Goal: Feedback & Contribution: Submit feedback/report problem

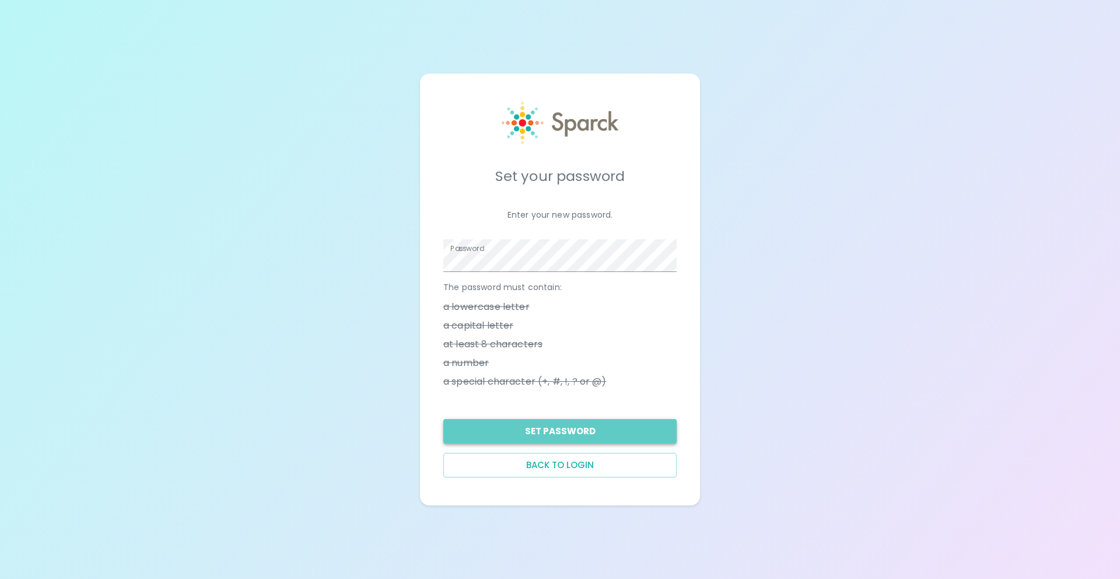
click at [616, 432] on button "Set Password" at bounding box center [559, 431] width 233 height 25
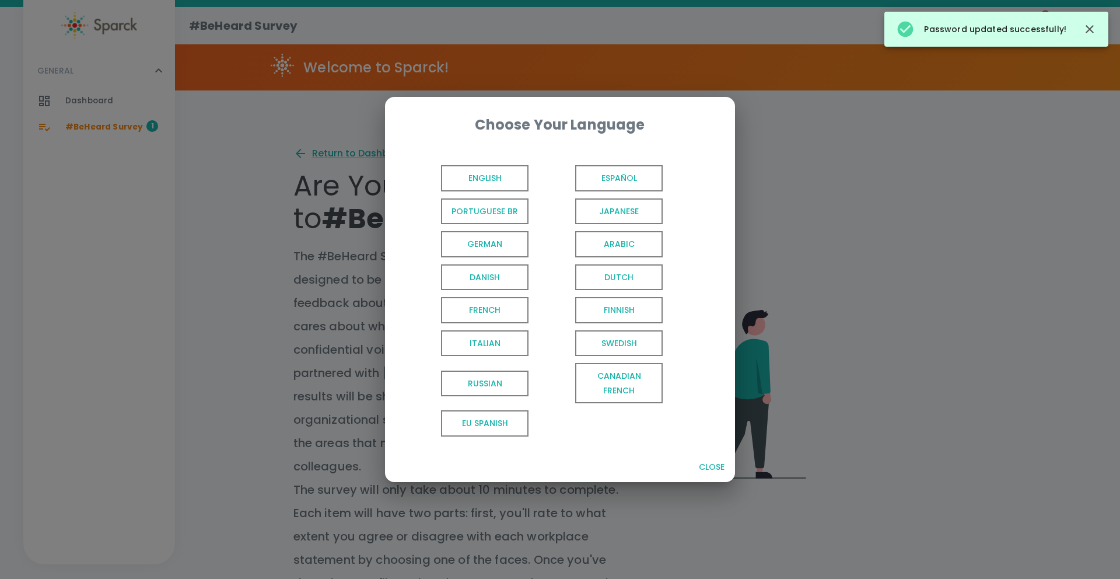
click at [507, 175] on span "English" at bounding box center [485, 178] width 88 height 26
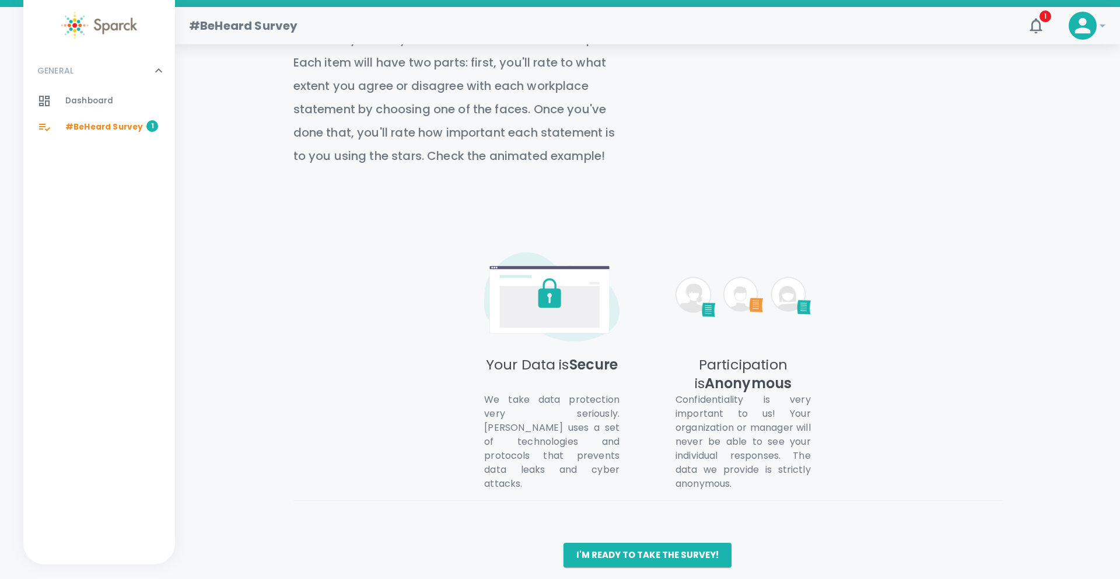
scroll to position [462, 0]
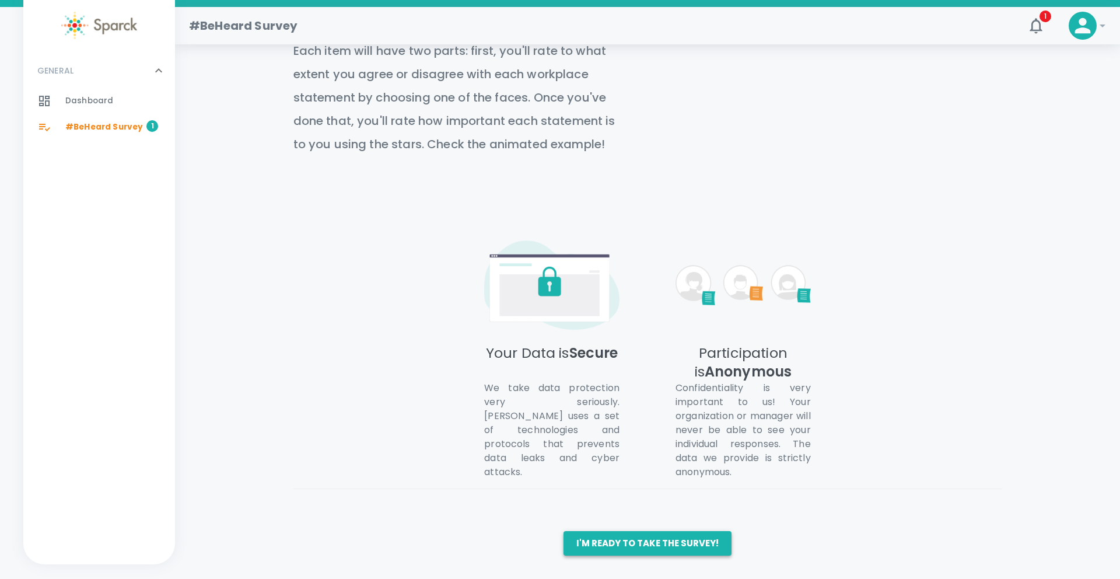
click at [653, 547] on button "I'm ready to take the survey!" at bounding box center [648, 543] width 168 height 25
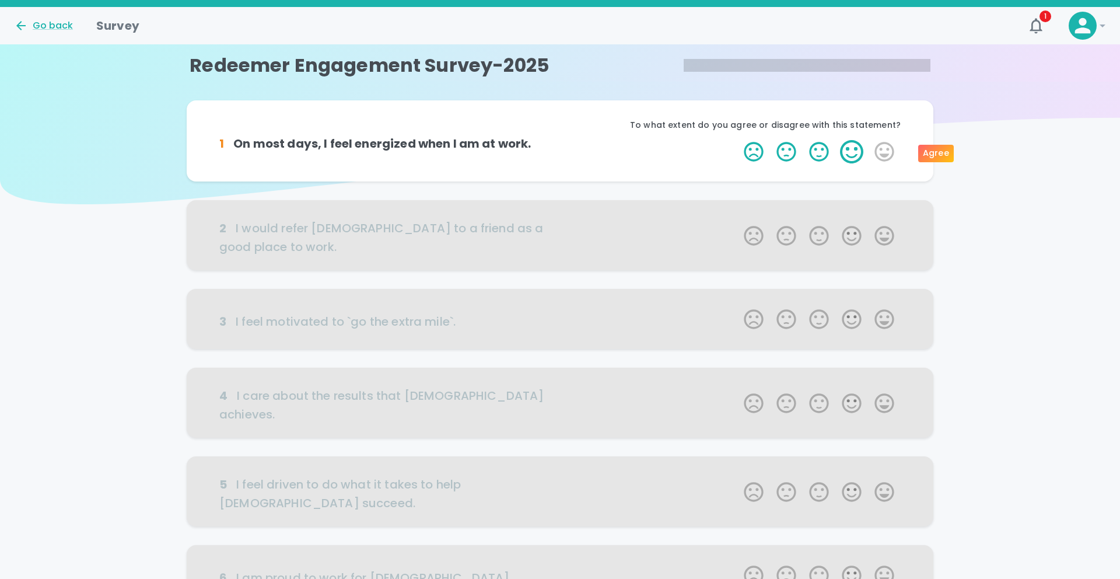
click at [848, 150] on label "4 Stars" at bounding box center [852, 151] width 33 height 23
click at [738, 140] on input "4 Stars" at bounding box center [737, 139] width 1 height 1
click at [852, 154] on label "4 Stars" at bounding box center [852, 151] width 33 height 23
click at [738, 140] on input "4 Stars" at bounding box center [737, 139] width 1 height 1
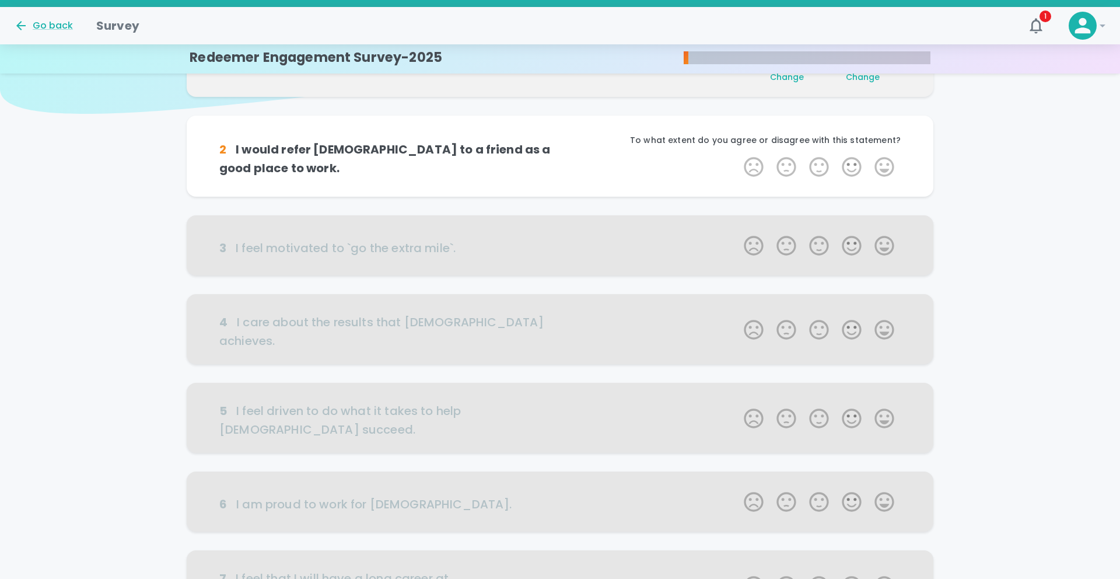
scroll to position [103, 0]
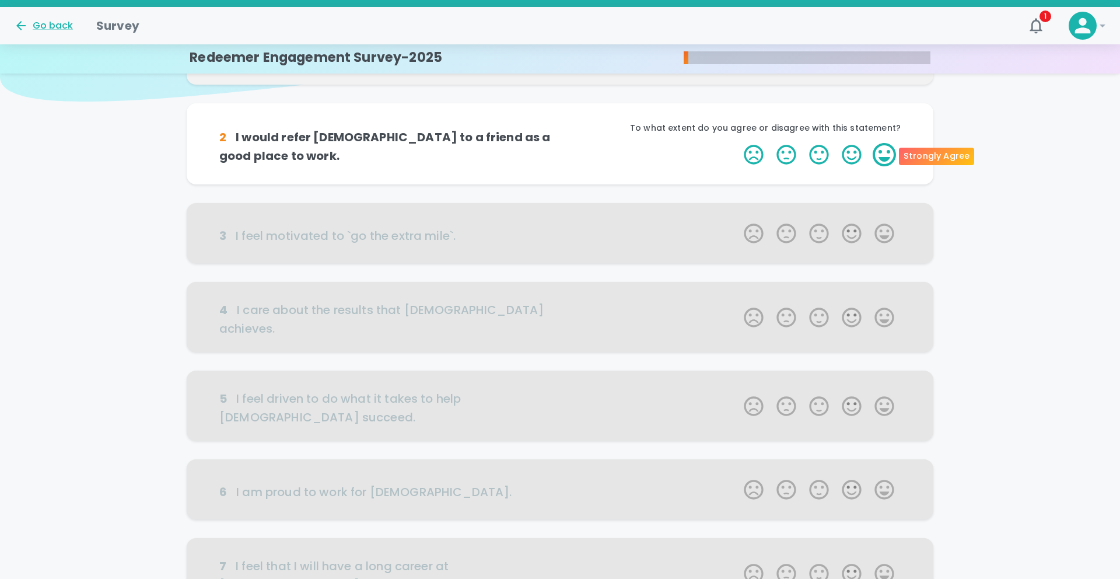
click at [882, 152] on label "5 Stars" at bounding box center [884, 154] width 33 height 23
click at [738, 143] on input "5 Stars" at bounding box center [737, 142] width 1 height 1
click at [882, 152] on label "5 Stars" at bounding box center [884, 154] width 33 height 23
click at [738, 143] on input "5 Stars" at bounding box center [737, 142] width 1 height 1
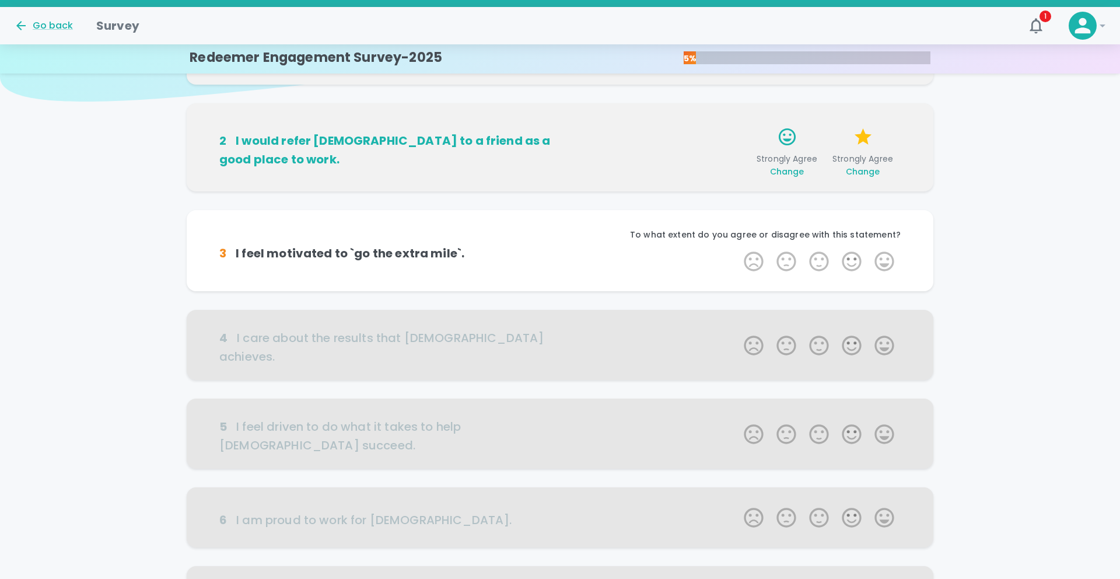
scroll to position [205, 0]
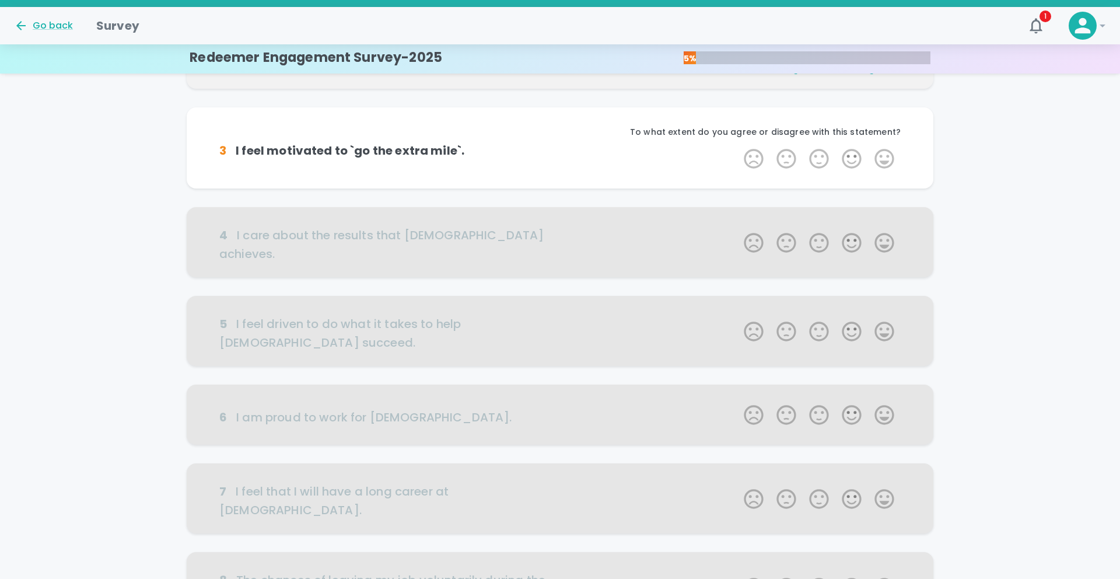
click at [882, 152] on label "5 Stars" at bounding box center [884, 158] width 33 height 23
click at [738, 147] on input "5 Stars" at bounding box center [737, 146] width 1 height 1
click at [885, 162] on label "5 Stars" at bounding box center [884, 158] width 33 height 23
click at [738, 147] on input "5 Stars" at bounding box center [737, 146] width 1 height 1
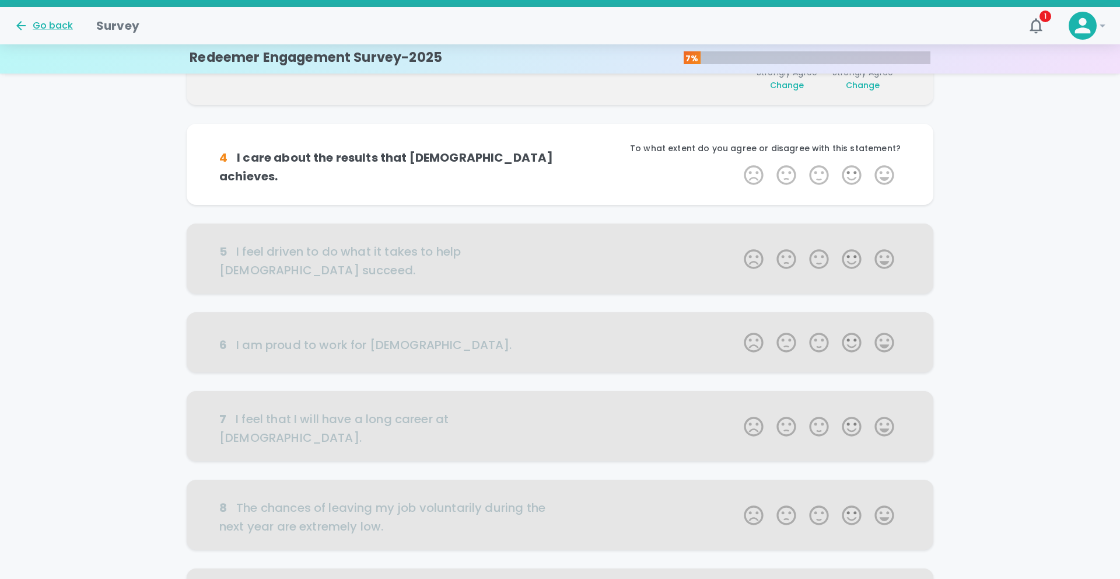
scroll to position [308, 0]
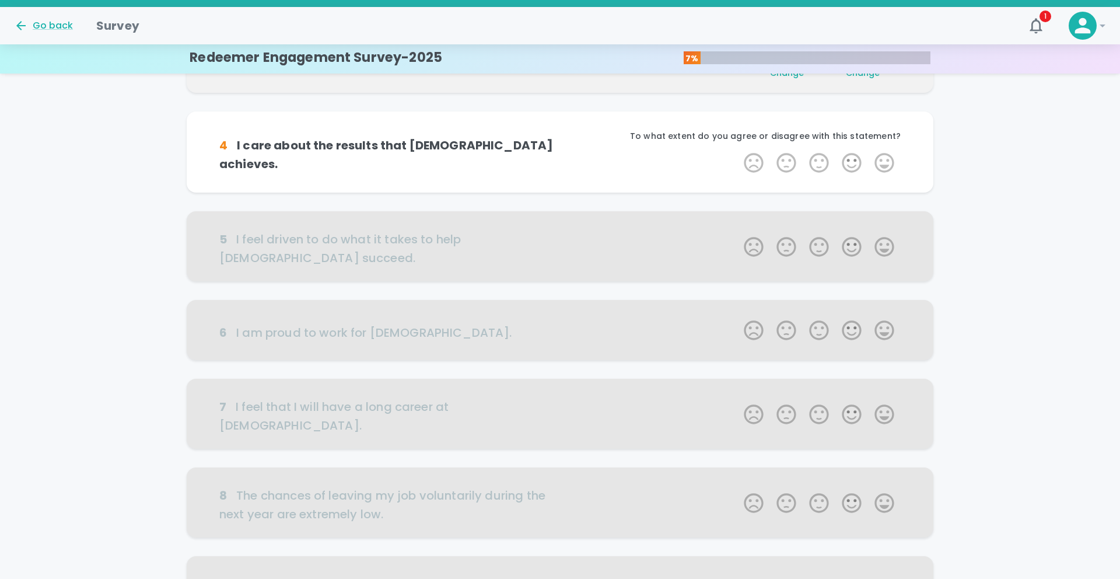
click at [885, 162] on label "5 Stars" at bounding box center [884, 162] width 33 height 23
click at [738, 151] on input "5 Stars" at bounding box center [737, 151] width 1 height 1
click at [885, 162] on label "5 Stars" at bounding box center [884, 162] width 33 height 23
click at [738, 151] on input "5 Stars" at bounding box center [737, 151] width 1 height 1
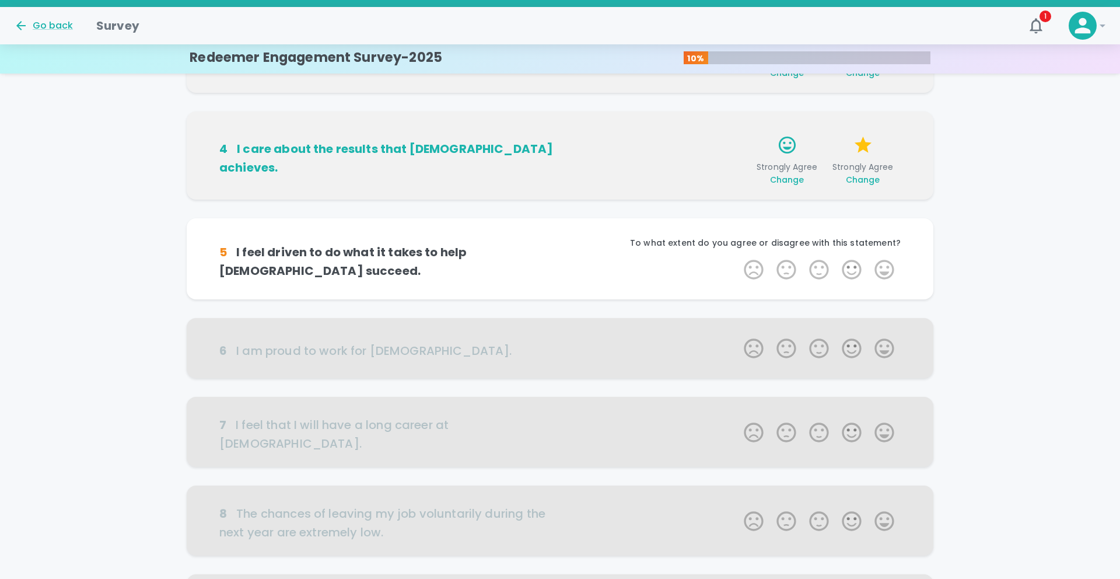
scroll to position [411, 0]
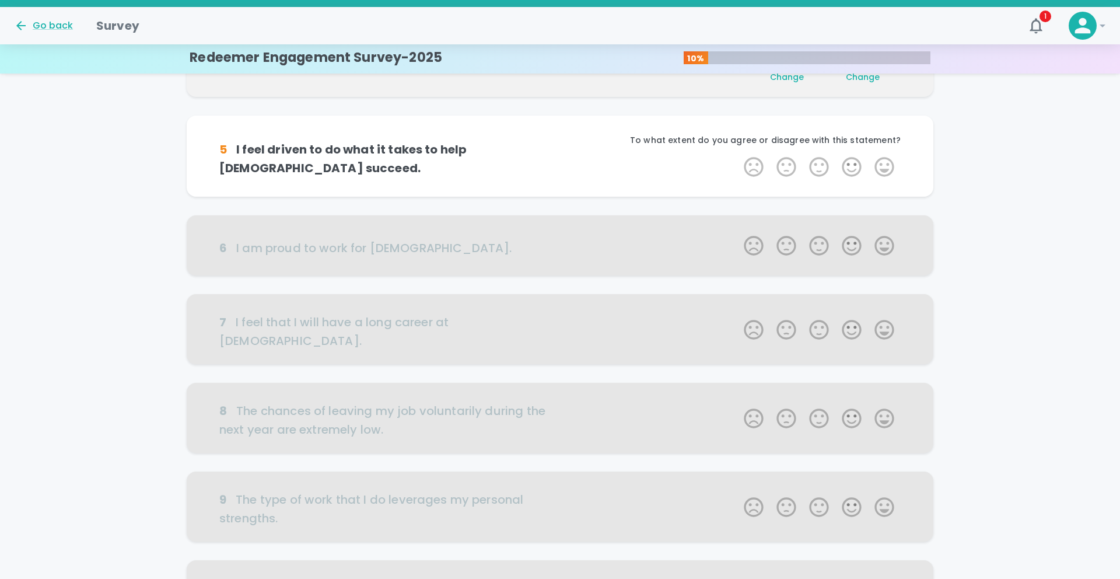
click at [885, 162] on label "5 Stars" at bounding box center [884, 166] width 33 height 23
click at [738, 155] on input "5 Stars" at bounding box center [737, 155] width 1 height 1
click at [885, 162] on label "5 Stars" at bounding box center [884, 166] width 33 height 23
click at [738, 155] on input "5 Stars" at bounding box center [737, 155] width 1 height 1
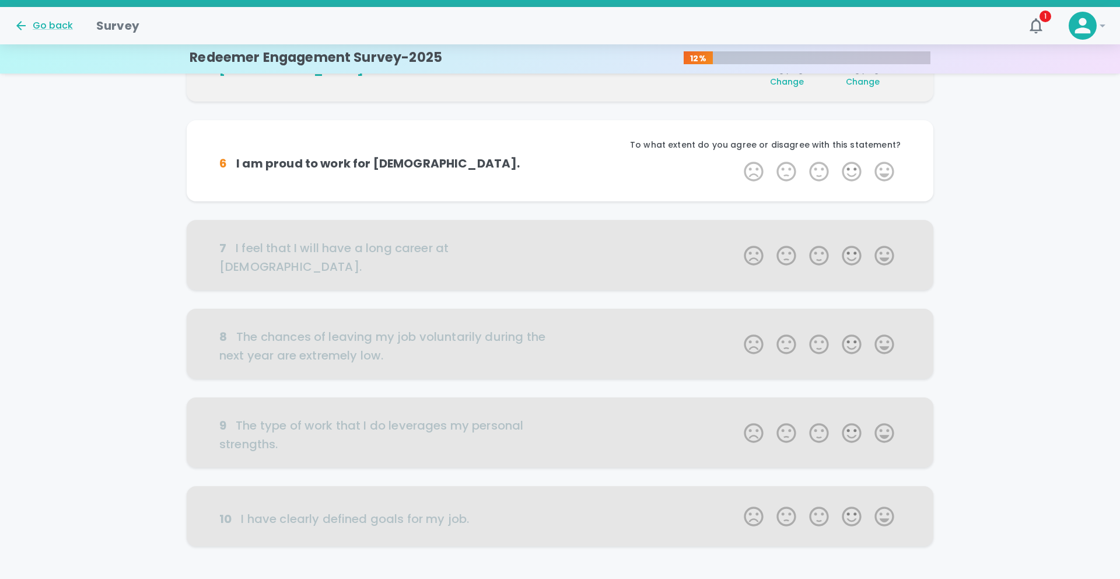
scroll to position [513, 0]
click at [885, 162] on label "5 Stars" at bounding box center [884, 170] width 33 height 23
click at [738, 159] on input "5 Stars" at bounding box center [737, 159] width 1 height 1
click at [885, 162] on label "5 Stars" at bounding box center [884, 170] width 33 height 23
click at [738, 159] on input "5 Stars" at bounding box center [737, 159] width 1 height 1
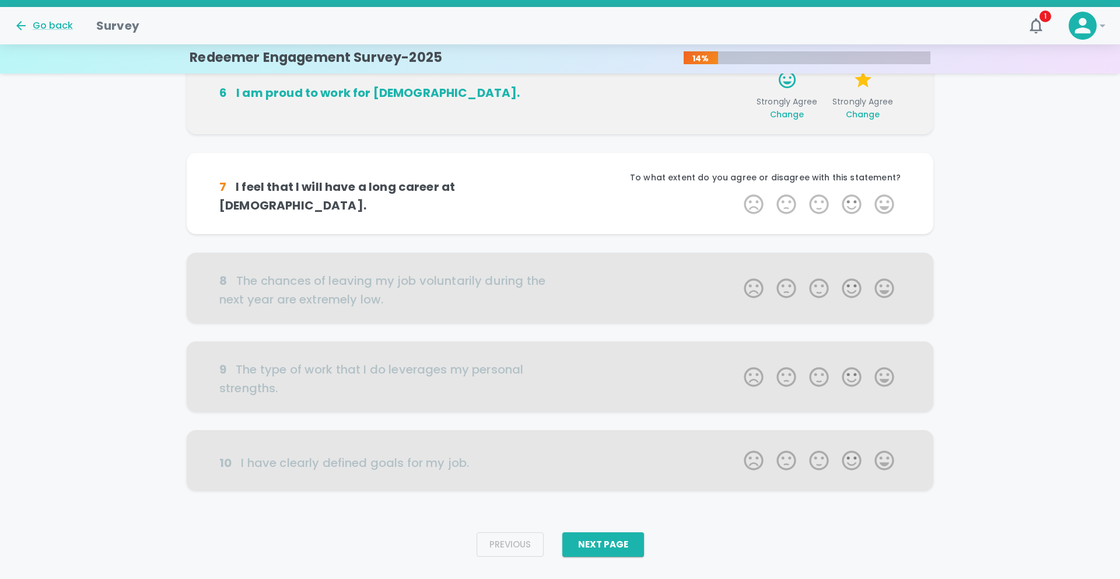
scroll to position [593, 0]
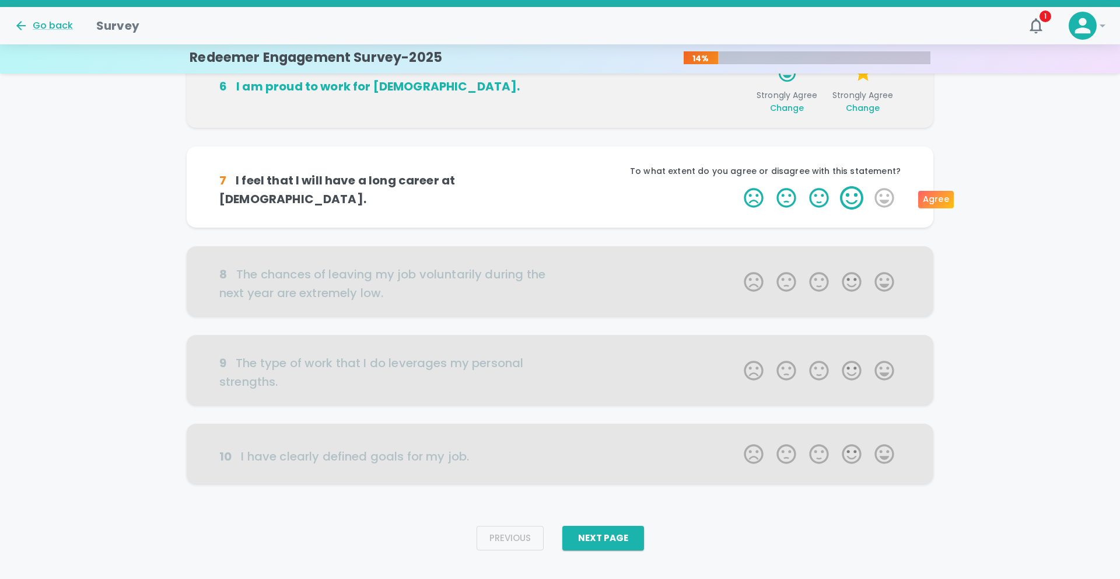
click at [849, 202] on label "4 Stars" at bounding box center [852, 197] width 33 height 23
click at [738, 186] on input "4 Stars" at bounding box center [737, 186] width 1 height 1
click at [854, 201] on label "4 Stars" at bounding box center [852, 197] width 33 height 23
click at [738, 186] on input "4 Stars" at bounding box center [737, 186] width 1 height 1
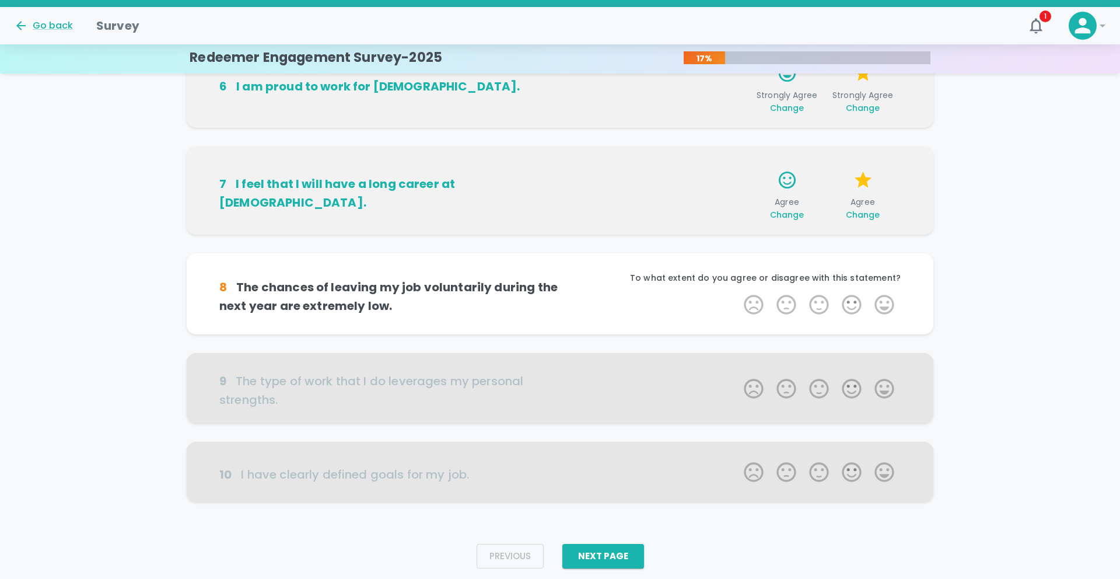
scroll to position [612, 0]
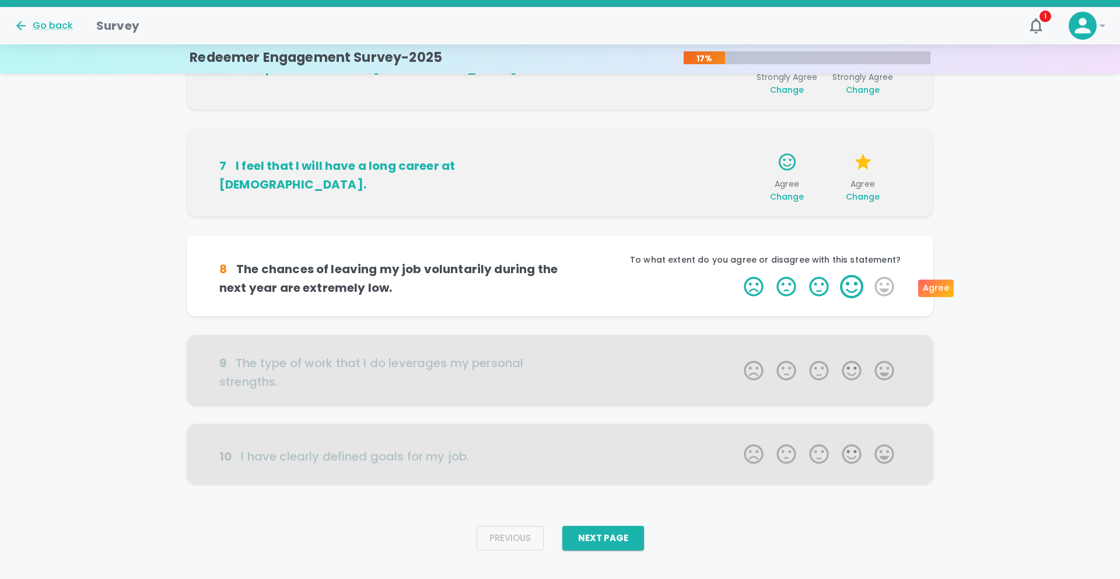
click at [857, 283] on label "4 Stars" at bounding box center [852, 286] width 33 height 23
click at [738, 275] on input "4 Stars" at bounding box center [737, 274] width 1 height 1
click at [857, 283] on label "4 Stars" at bounding box center [852, 286] width 33 height 23
click at [738, 275] on input "4 Stars" at bounding box center [737, 274] width 1 height 1
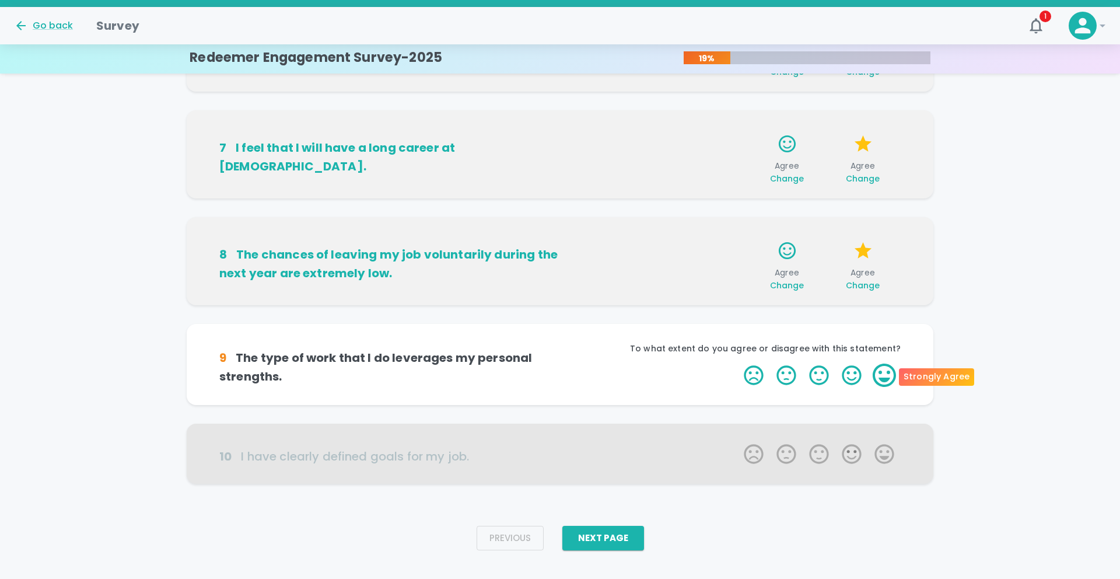
scroll to position [648, 0]
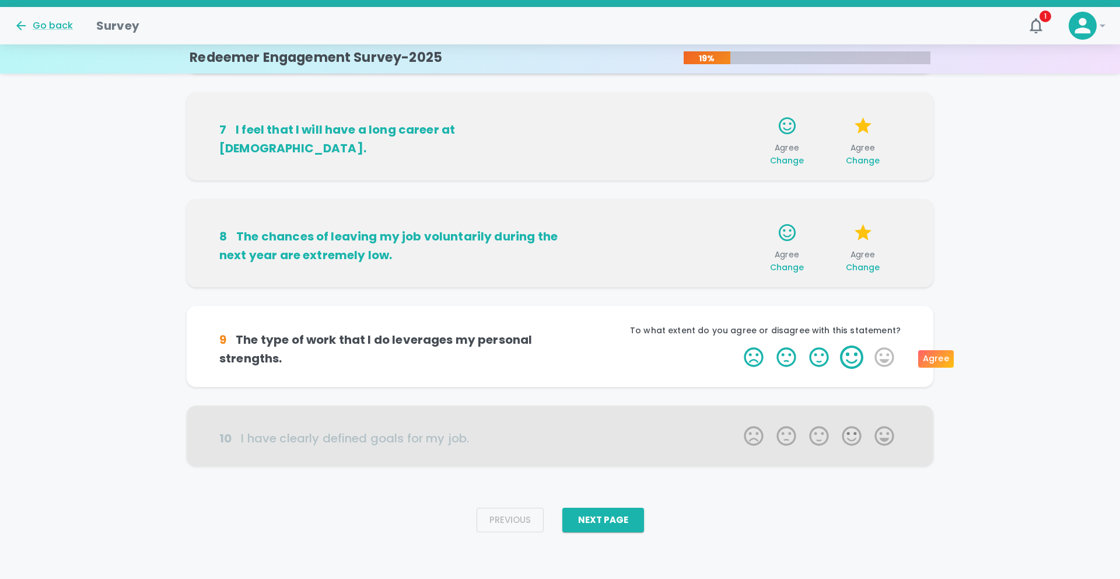
click at [852, 354] on label "4 Stars" at bounding box center [852, 356] width 33 height 23
click at [738, 345] on input "4 Stars" at bounding box center [737, 345] width 1 height 1
click at [852, 354] on label "4 Stars" at bounding box center [852, 356] width 33 height 23
click at [738, 345] on input "4 Stars" at bounding box center [737, 345] width 1 height 1
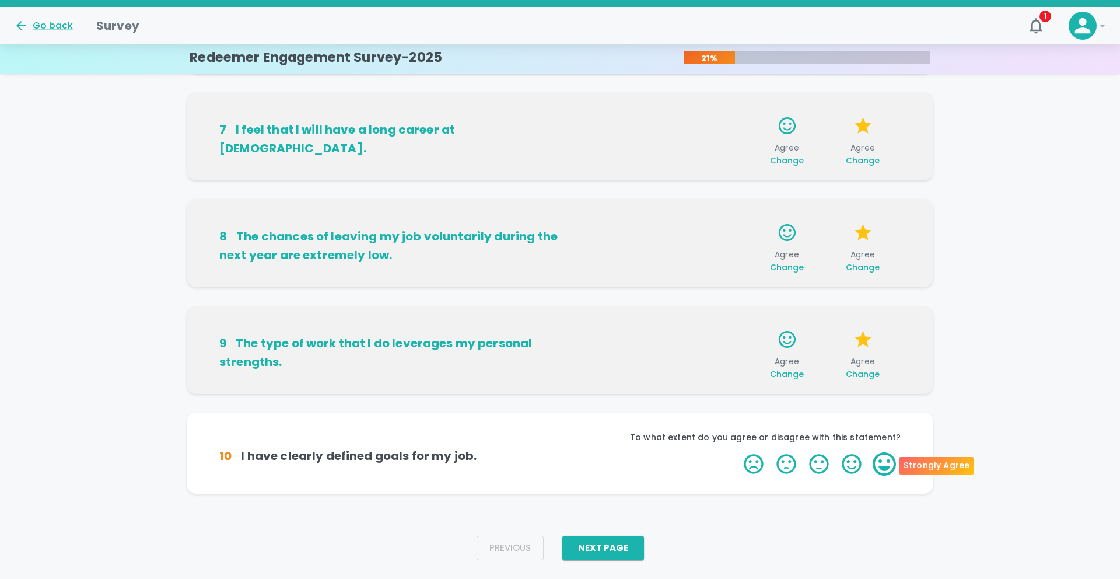
click at [887, 463] on label "5 Stars" at bounding box center [884, 463] width 33 height 23
click at [738, 452] on input "5 Stars" at bounding box center [737, 452] width 1 height 1
click at [881, 463] on label "5 Stars" at bounding box center [884, 463] width 33 height 23
click at [738, 452] on input "5 Stars" at bounding box center [737, 452] width 1 height 1
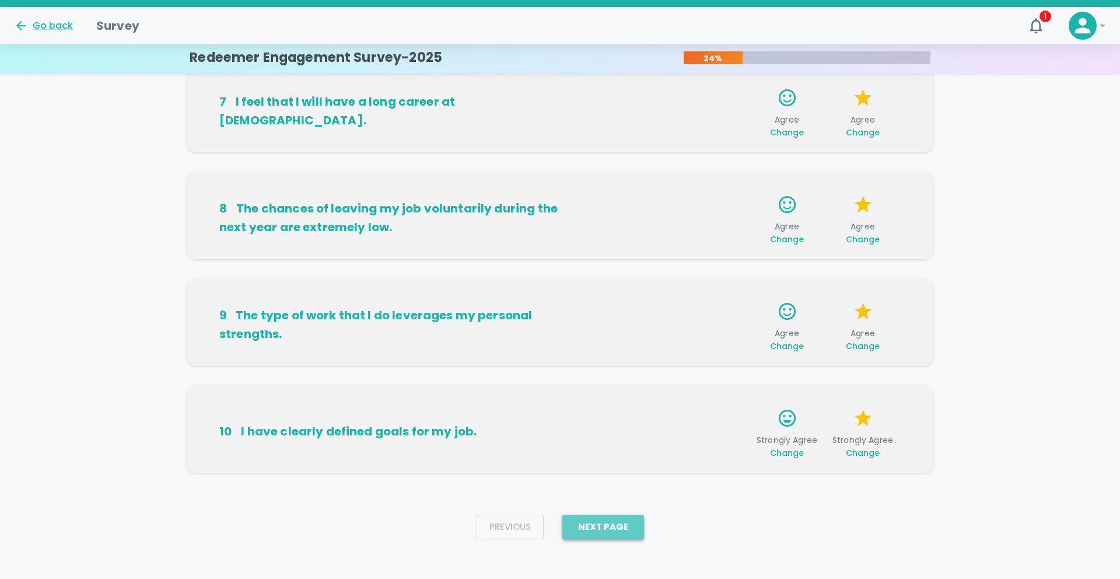
click at [617, 529] on button "Next Page" at bounding box center [604, 527] width 82 height 25
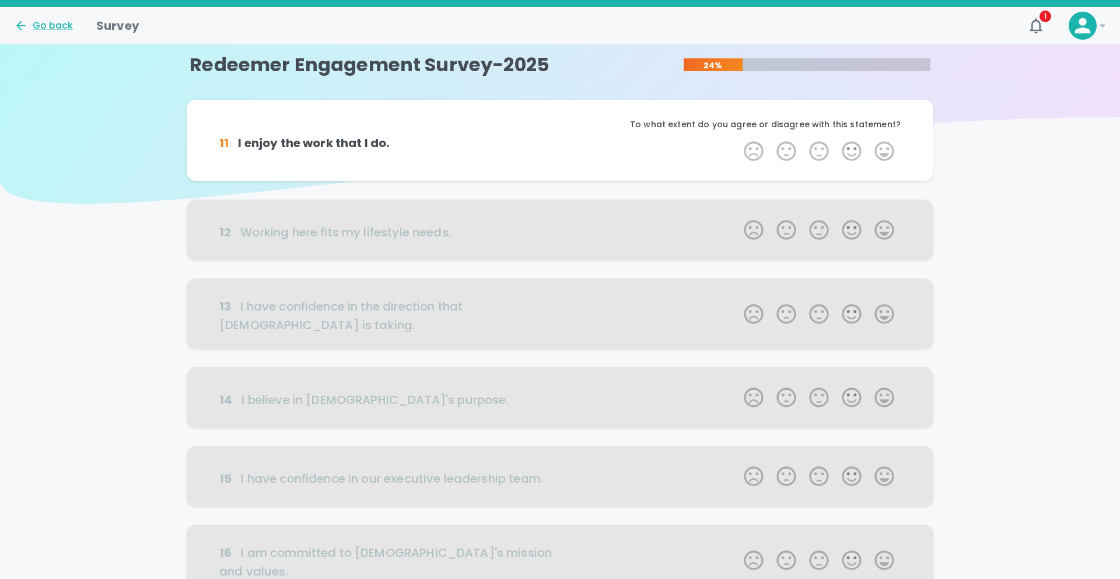
scroll to position [0, 0]
click at [854, 152] on label "4 Stars" at bounding box center [852, 151] width 33 height 23
click at [738, 140] on input "4 Stars" at bounding box center [737, 139] width 1 height 1
click at [881, 148] on label "5 Stars" at bounding box center [884, 151] width 33 height 23
click at [738, 140] on input "5 Stars" at bounding box center [737, 139] width 1 height 1
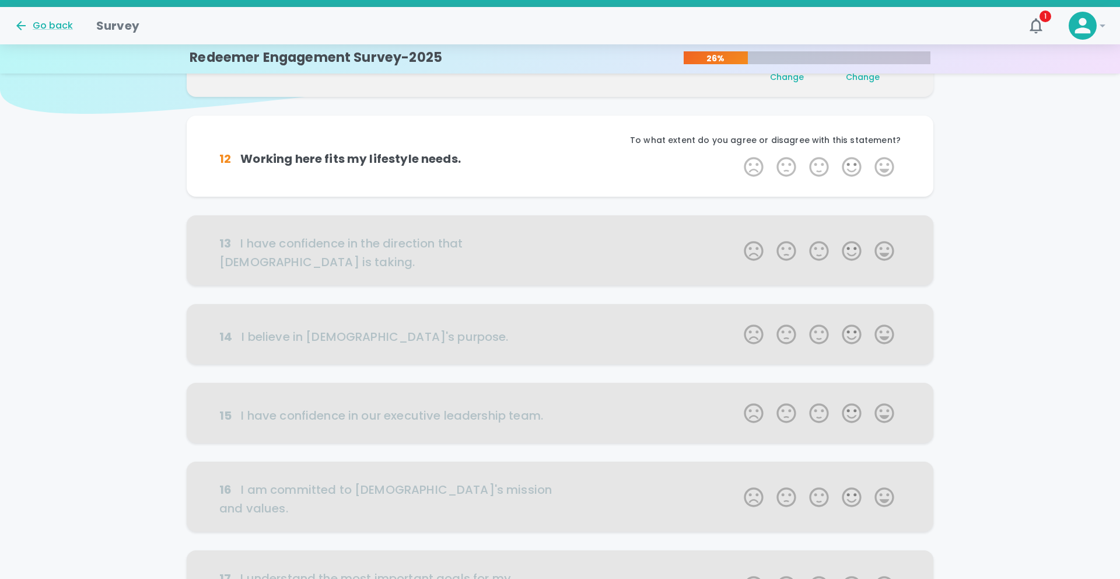
scroll to position [103, 0]
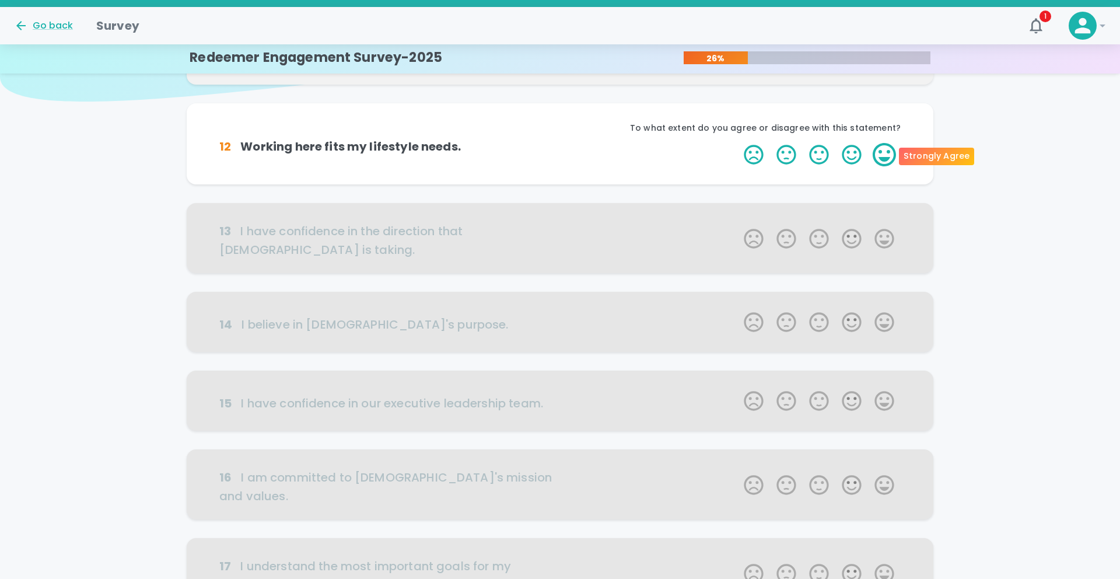
click at [885, 155] on label "5 Stars" at bounding box center [884, 154] width 33 height 23
click at [738, 143] on input "5 Stars" at bounding box center [737, 142] width 1 height 1
click at [885, 155] on label "5 Stars" at bounding box center [884, 154] width 33 height 23
click at [738, 143] on input "5 Stars" at bounding box center [737, 142] width 1 height 1
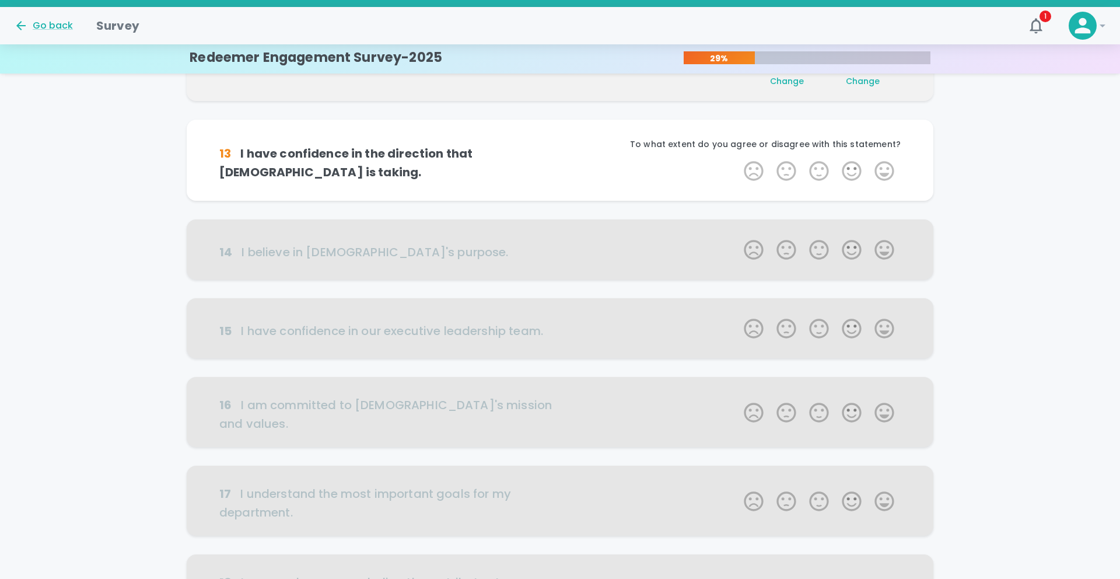
scroll to position [205, 0]
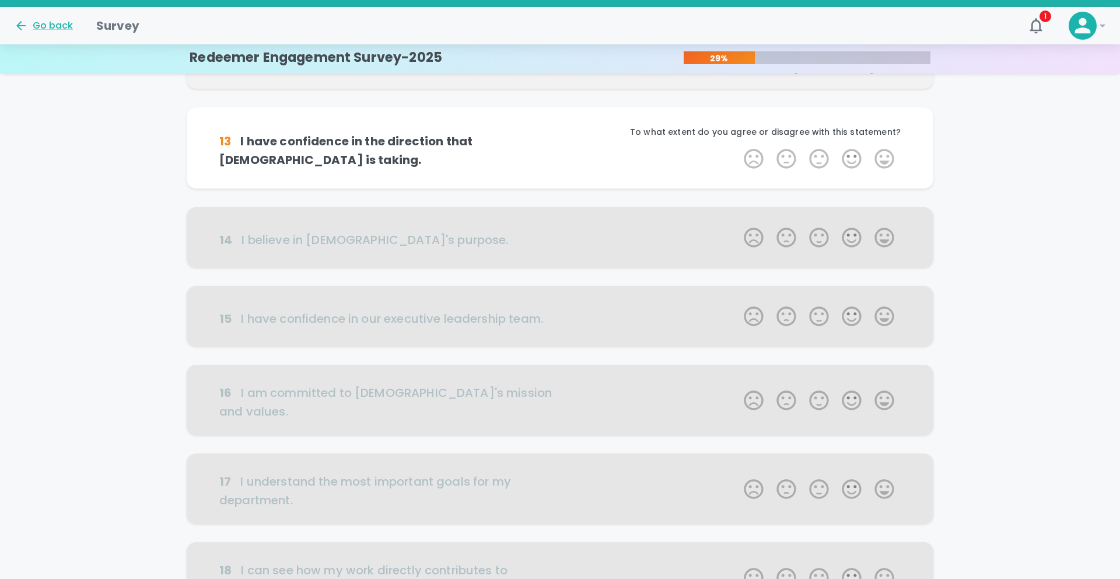
click at [885, 155] on label "5 Stars" at bounding box center [884, 158] width 33 height 23
click at [738, 147] on input "5 Stars" at bounding box center [737, 146] width 1 height 1
click at [885, 155] on label "5 Stars" at bounding box center [884, 158] width 33 height 23
click at [738, 147] on input "5 Stars" at bounding box center [737, 146] width 1 height 1
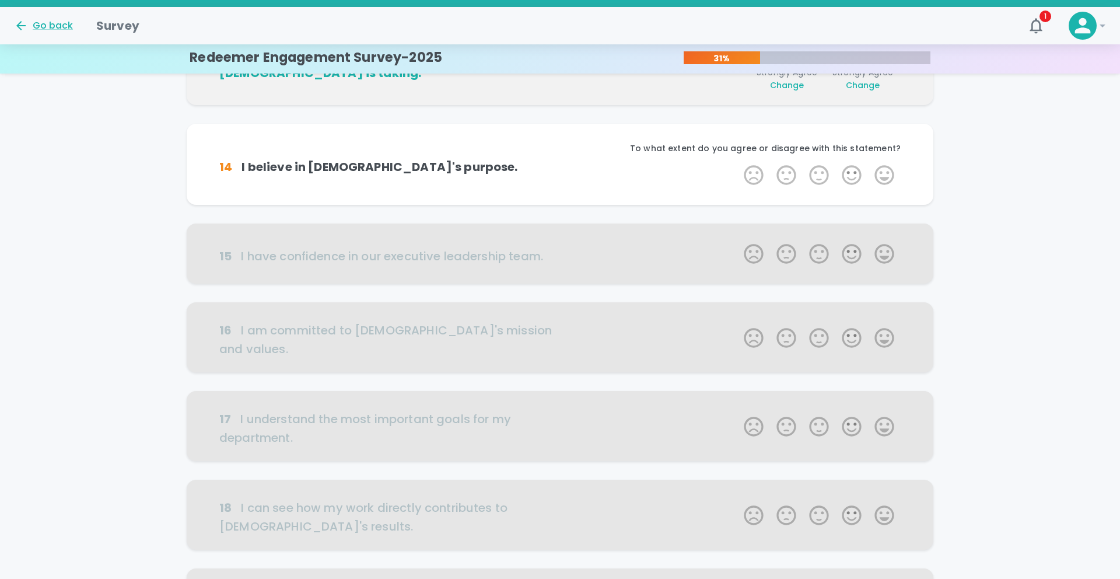
scroll to position [308, 0]
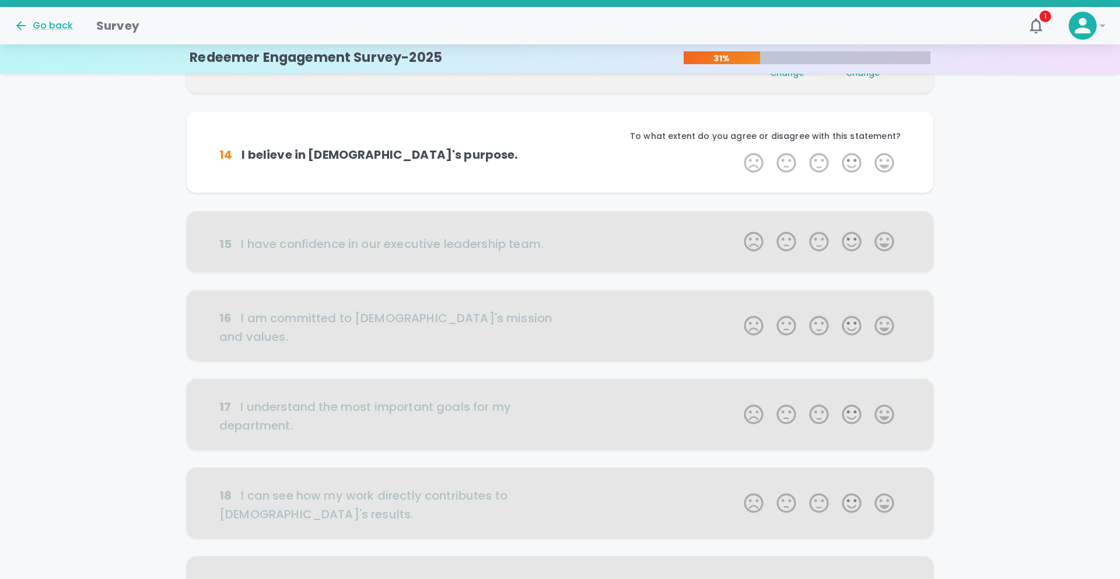
click at [885, 155] on label "5 Stars" at bounding box center [884, 162] width 33 height 23
click at [738, 151] on input "5 Stars" at bounding box center [737, 151] width 1 height 1
click at [885, 155] on label "5 Stars" at bounding box center [884, 162] width 33 height 23
click at [738, 151] on input "5 Stars" at bounding box center [737, 151] width 1 height 1
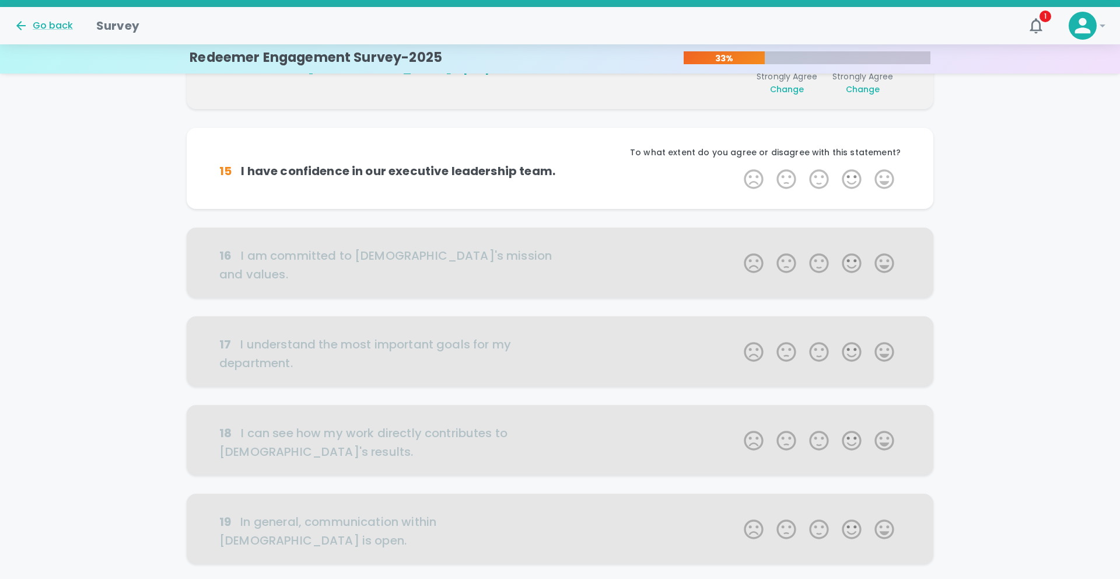
scroll to position [411, 0]
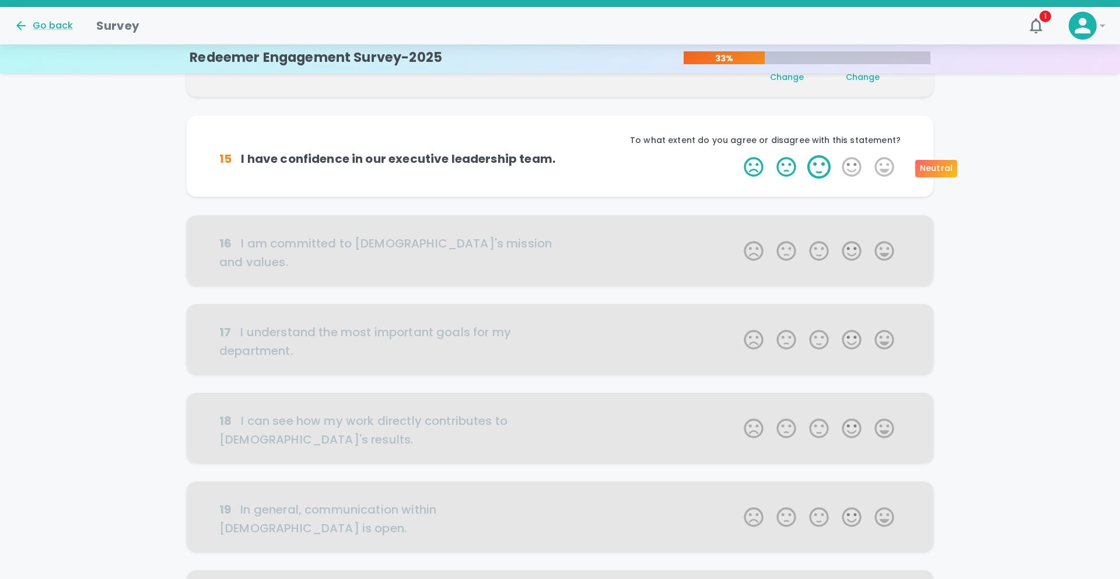
click at [822, 173] on label "3 Stars" at bounding box center [819, 166] width 33 height 23
click at [738, 155] on input "3 Stars" at bounding box center [737, 155] width 1 height 1
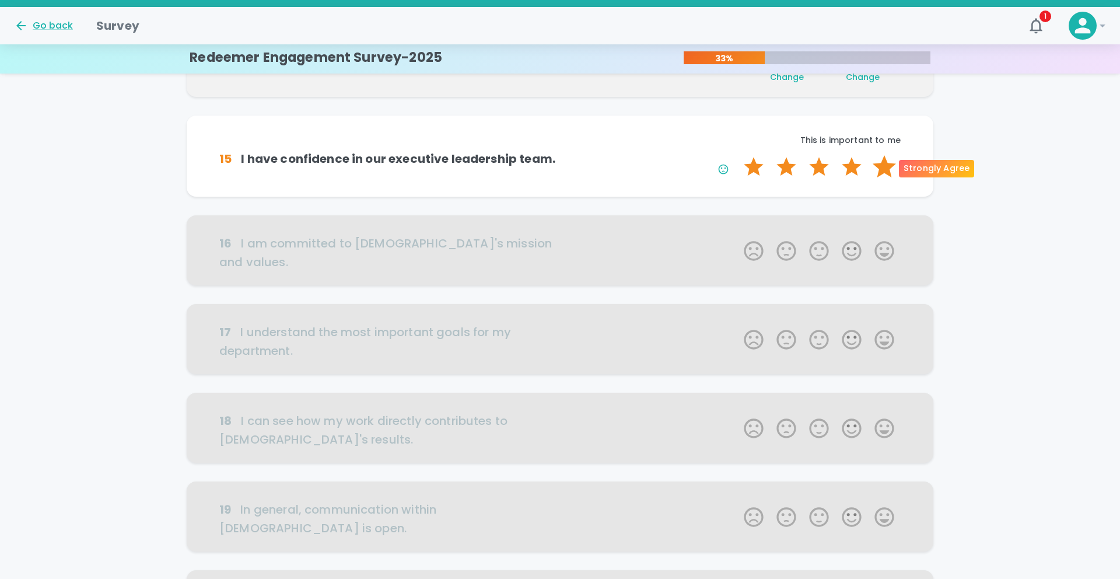
click at [884, 169] on label "5 Stars" at bounding box center [884, 166] width 33 height 23
click at [738, 155] on input "5 Stars" at bounding box center [737, 155] width 1 height 1
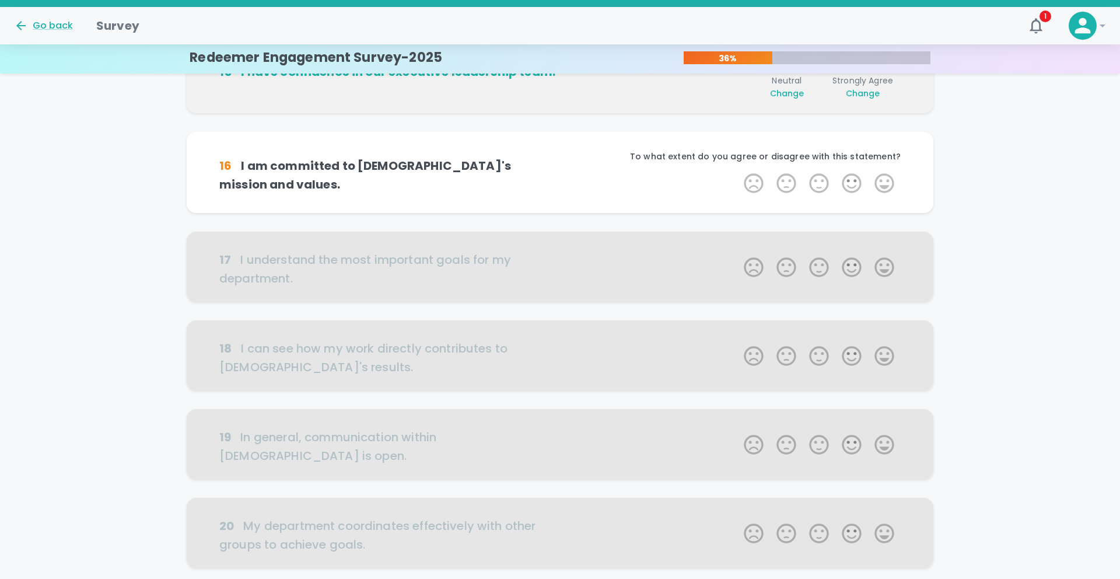
scroll to position [513, 0]
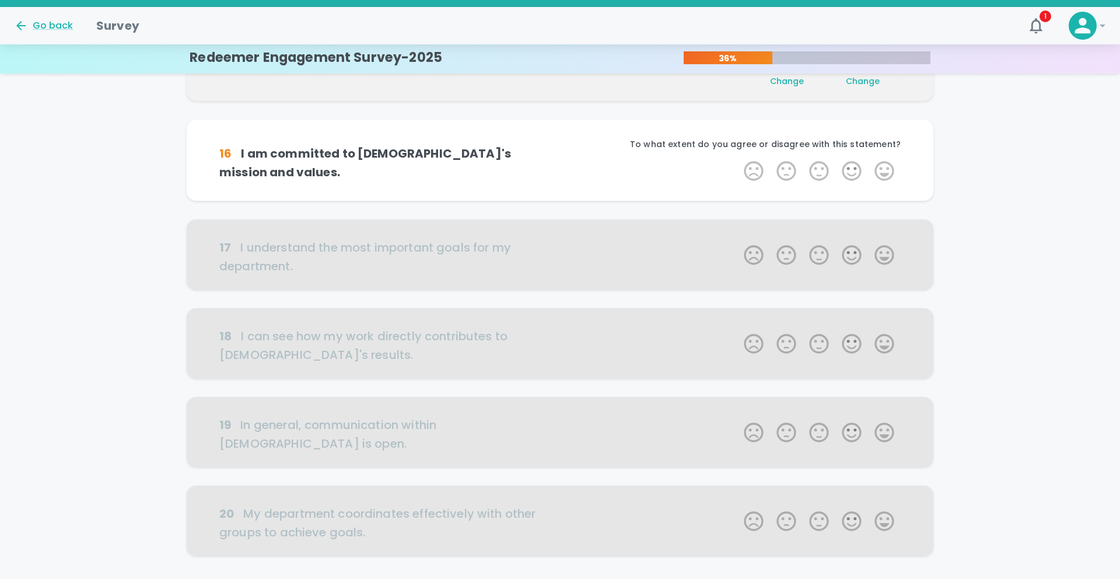
click at [884, 169] on label "5 Stars" at bounding box center [884, 170] width 33 height 23
click at [738, 159] on input "5 Stars" at bounding box center [737, 159] width 1 height 1
click at [884, 169] on label "5 Stars" at bounding box center [884, 170] width 33 height 23
click at [738, 159] on input "5 Stars" at bounding box center [737, 159] width 1 height 1
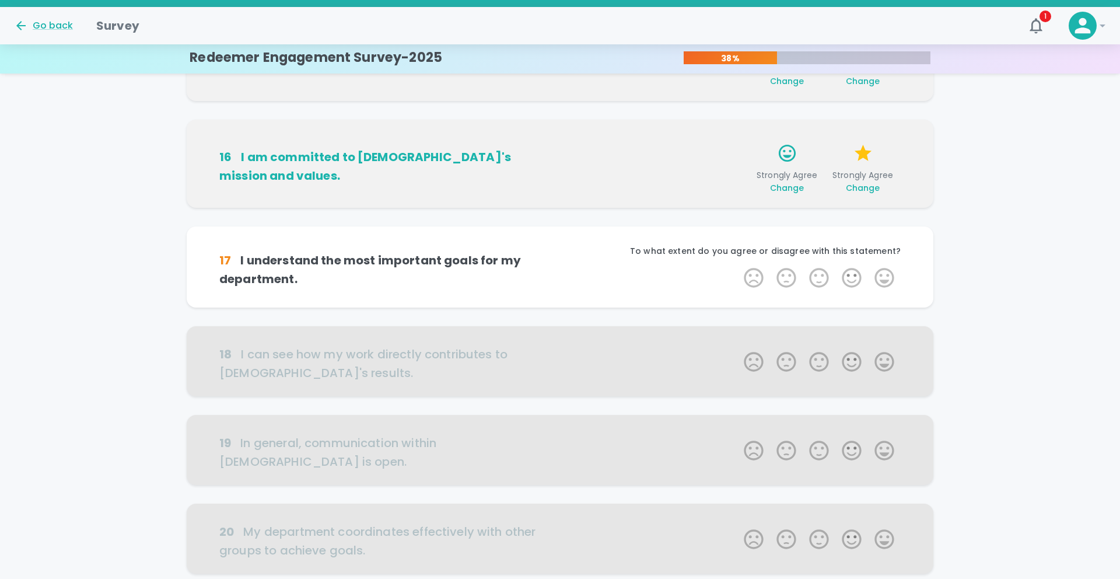
scroll to position [603, 0]
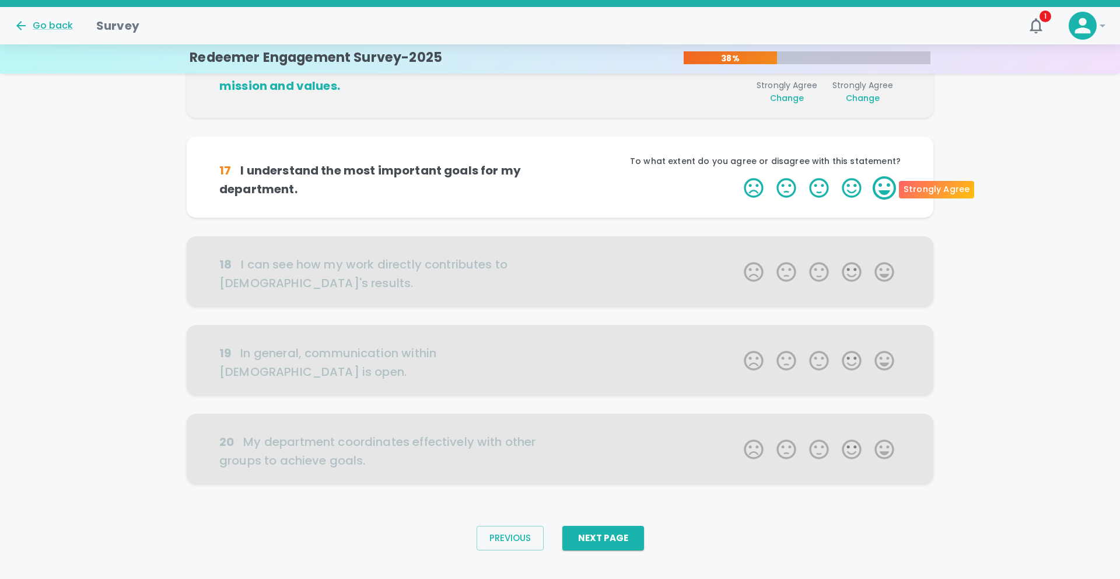
click at [883, 186] on label "5 Stars" at bounding box center [884, 187] width 33 height 23
click at [738, 176] on input "5 Stars" at bounding box center [737, 176] width 1 height 1
click at [883, 186] on label "5 Stars" at bounding box center [884, 187] width 33 height 23
click at [738, 176] on input "5 Stars" at bounding box center [737, 176] width 1 height 1
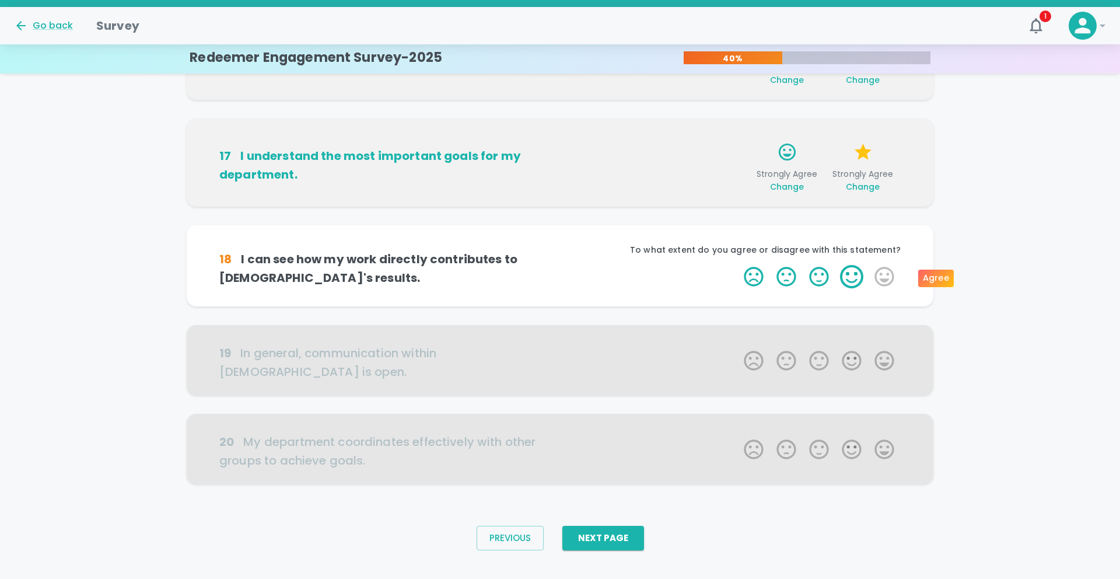
click at [858, 274] on label "4 Stars" at bounding box center [852, 276] width 33 height 23
click at [738, 265] on input "4 Stars" at bounding box center [737, 264] width 1 height 1
click at [858, 274] on label "4 Stars" at bounding box center [852, 276] width 33 height 23
click at [738, 265] on input "4 Stars" at bounding box center [737, 264] width 1 height 1
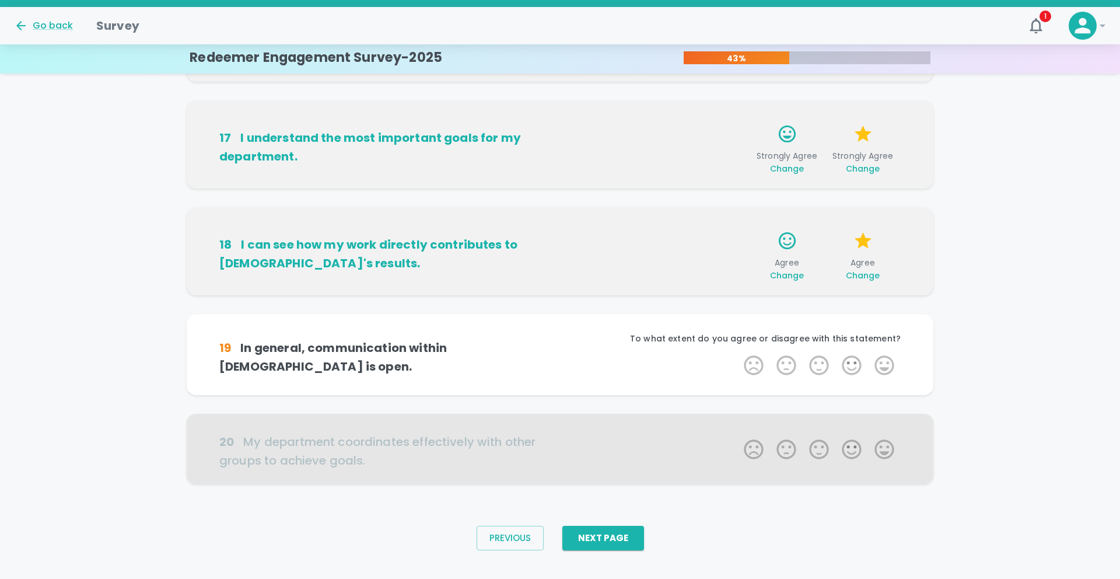
scroll to position [658, 0]
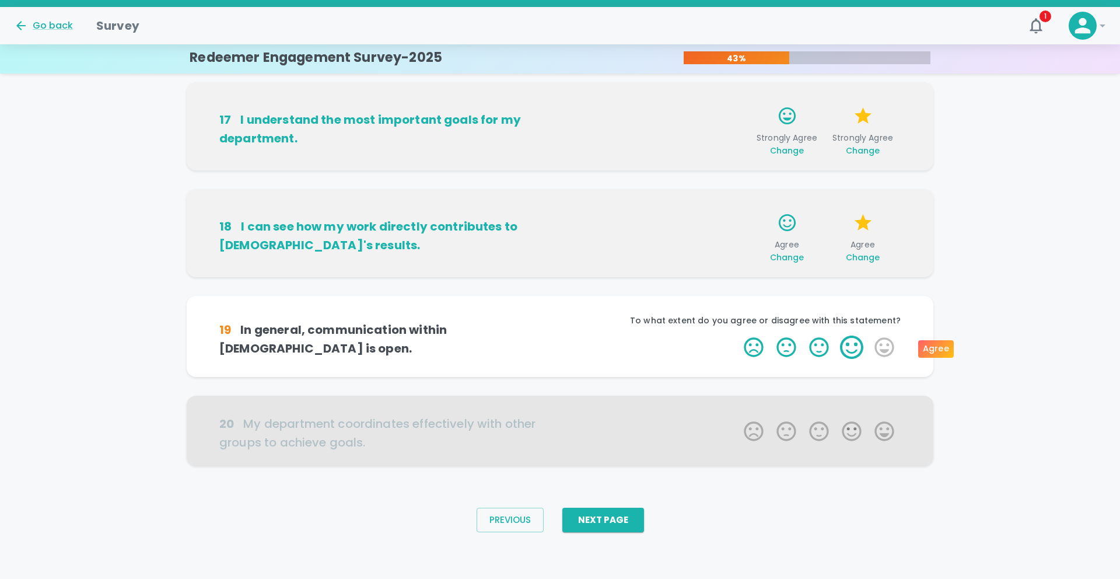
click at [855, 343] on label "4 Stars" at bounding box center [852, 347] width 33 height 23
click at [738, 336] on input "4 Stars" at bounding box center [737, 335] width 1 height 1
click at [855, 343] on label "4 Stars" at bounding box center [852, 347] width 33 height 23
click at [738, 336] on input "4 Stars" at bounding box center [737, 335] width 1 height 1
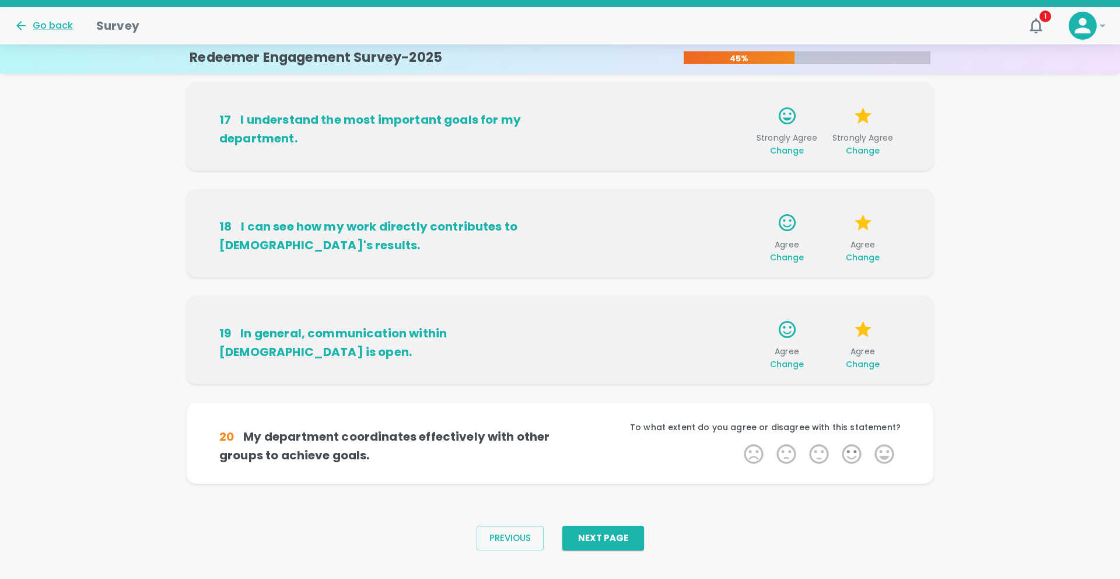
scroll to position [676, 0]
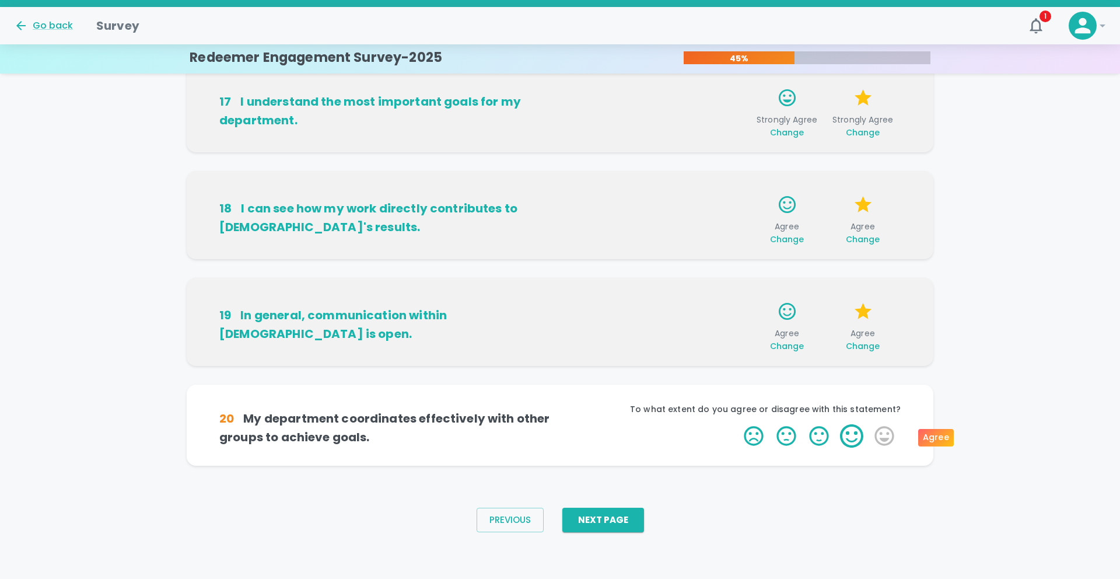
click at [859, 433] on label "4 Stars" at bounding box center [852, 435] width 33 height 23
click at [738, 424] on input "4 Stars" at bounding box center [737, 424] width 1 height 1
click at [859, 433] on label "4 Stars" at bounding box center [852, 435] width 33 height 23
click at [738, 424] on input "4 Stars" at bounding box center [737, 424] width 1 height 1
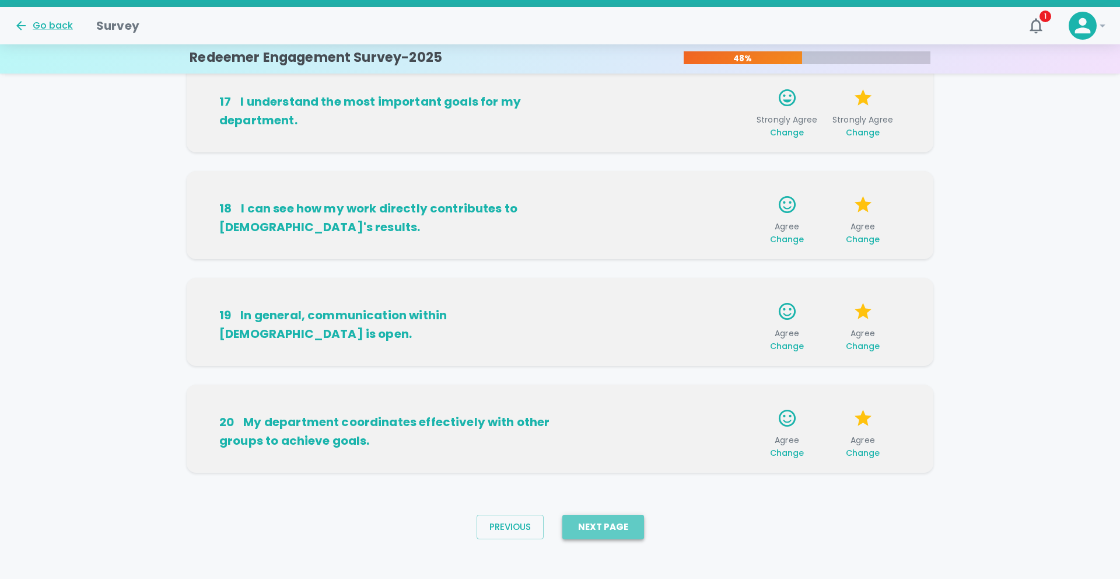
click at [614, 520] on button "Next Page" at bounding box center [604, 527] width 82 height 25
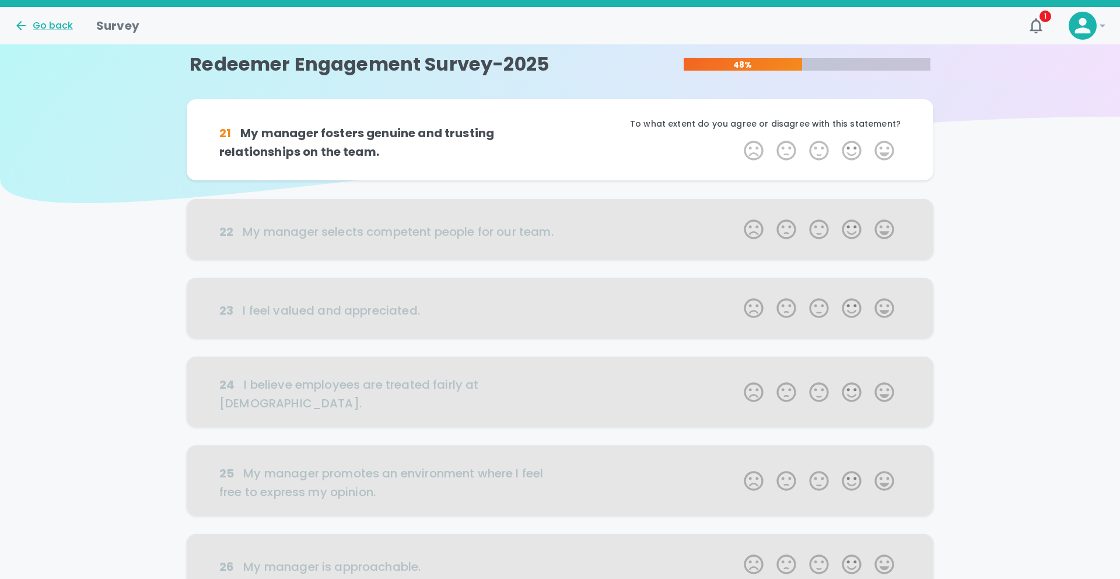
scroll to position [0, 0]
click at [850, 151] on label "4 Stars" at bounding box center [852, 151] width 33 height 23
click at [738, 140] on input "4 Stars" at bounding box center [737, 139] width 1 height 1
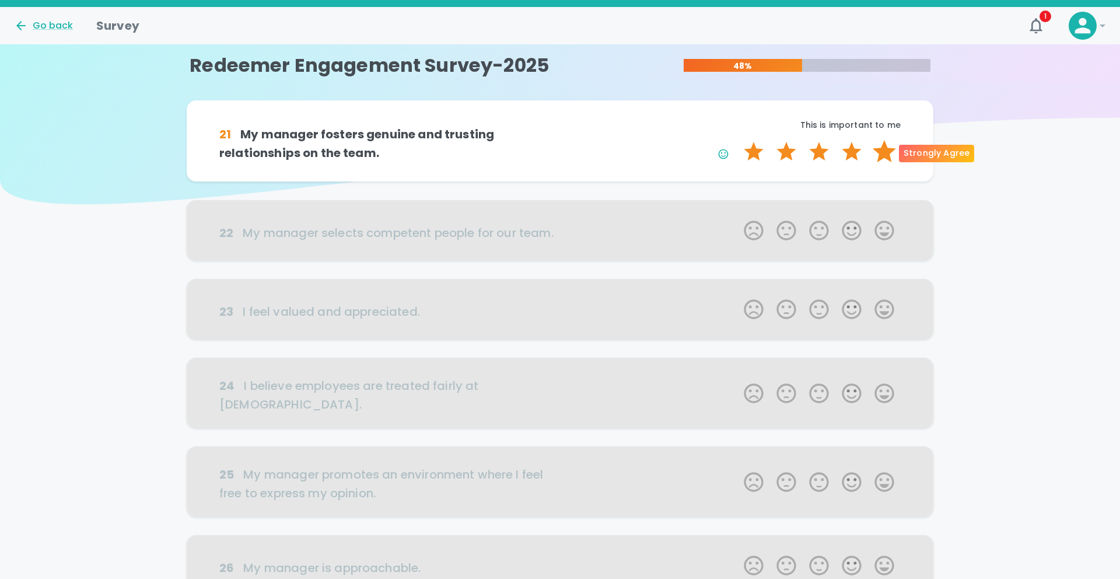
click at [882, 152] on label "5 Stars" at bounding box center [884, 151] width 33 height 23
click at [738, 140] on input "5 Stars" at bounding box center [737, 139] width 1 height 1
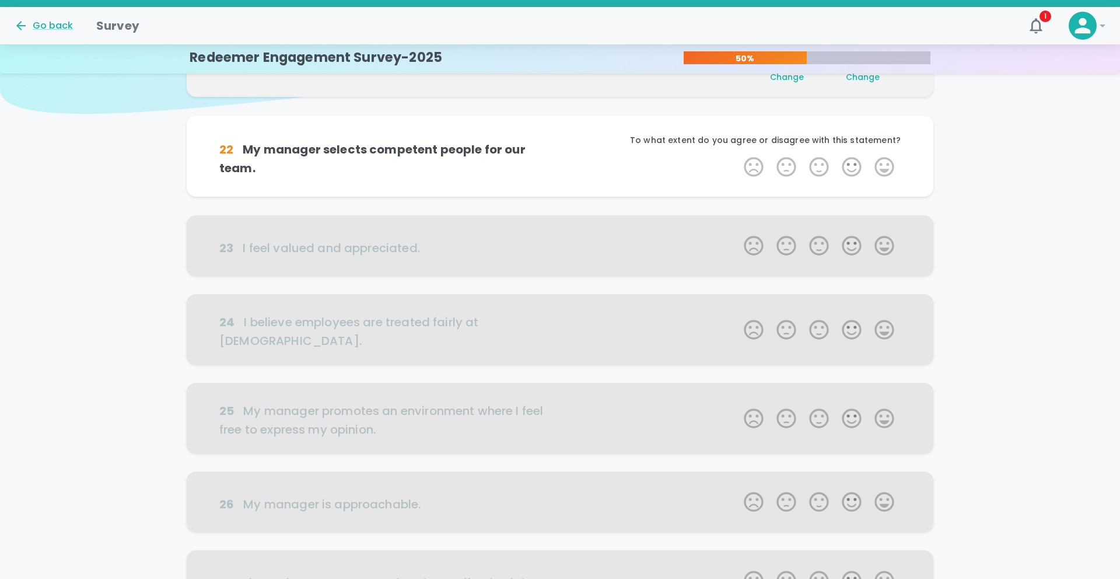
scroll to position [103, 0]
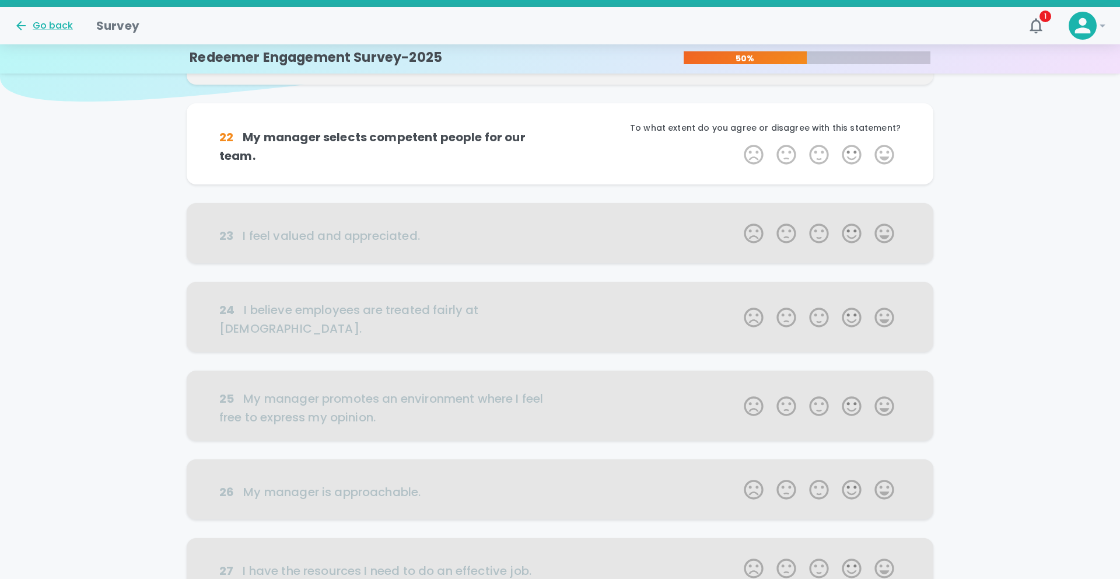
click at [882, 152] on label "5 Stars" at bounding box center [884, 154] width 33 height 23
click at [738, 143] on input "5 Stars" at bounding box center [737, 142] width 1 height 1
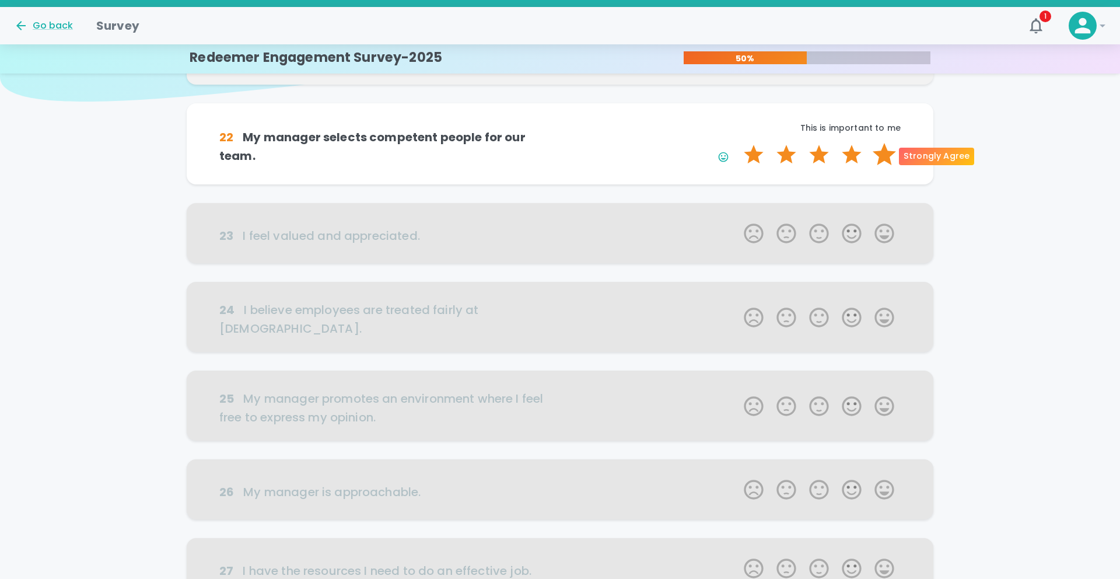
click at [881, 153] on label "5 Stars" at bounding box center [884, 154] width 33 height 23
click at [738, 143] on input "5 Stars" at bounding box center [737, 142] width 1 height 1
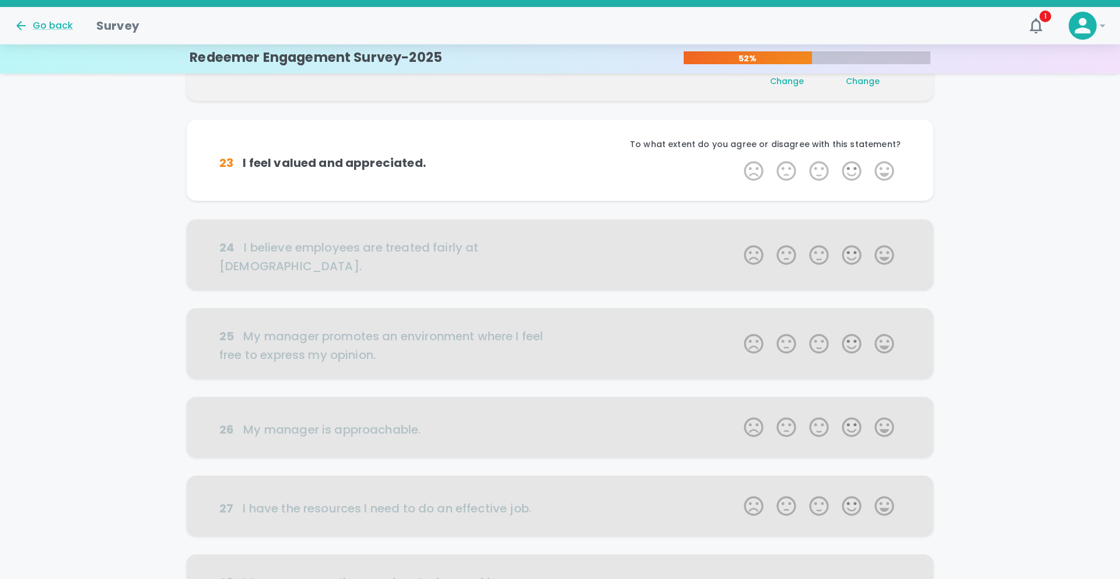
scroll to position [205, 0]
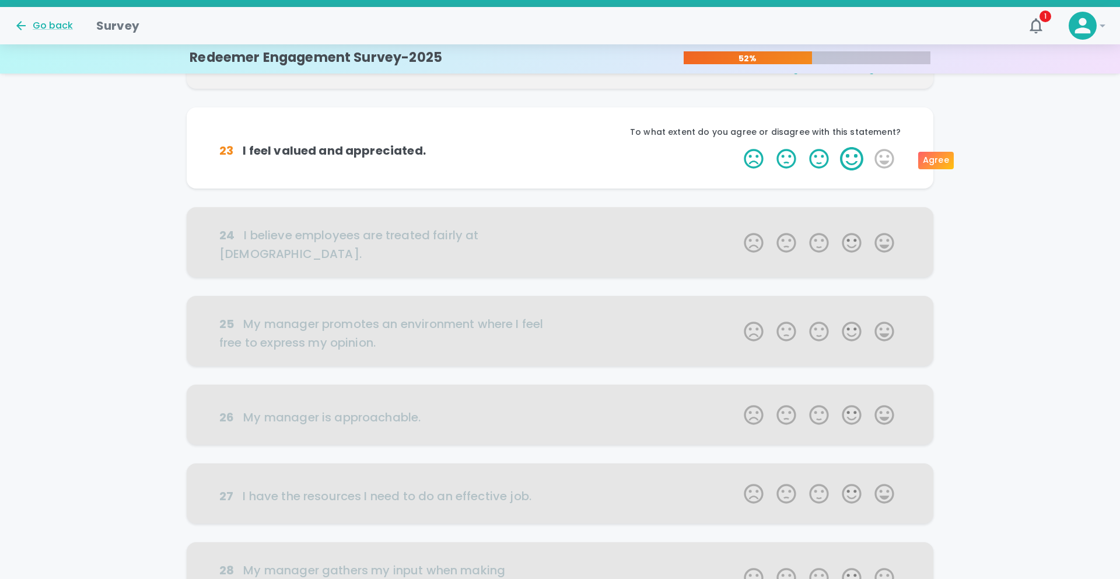
click at [854, 156] on label "4 Stars" at bounding box center [852, 158] width 33 height 23
click at [738, 147] on input "4 Stars" at bounding box center [737, 146] width 1 height 1
click at [854, 156] on label "4 Stars" at bounding box center [852, 158] width 33 height 23
click at [738, 147] on input "4 Stars" at bounding box center [737, 146] width 1 height 1
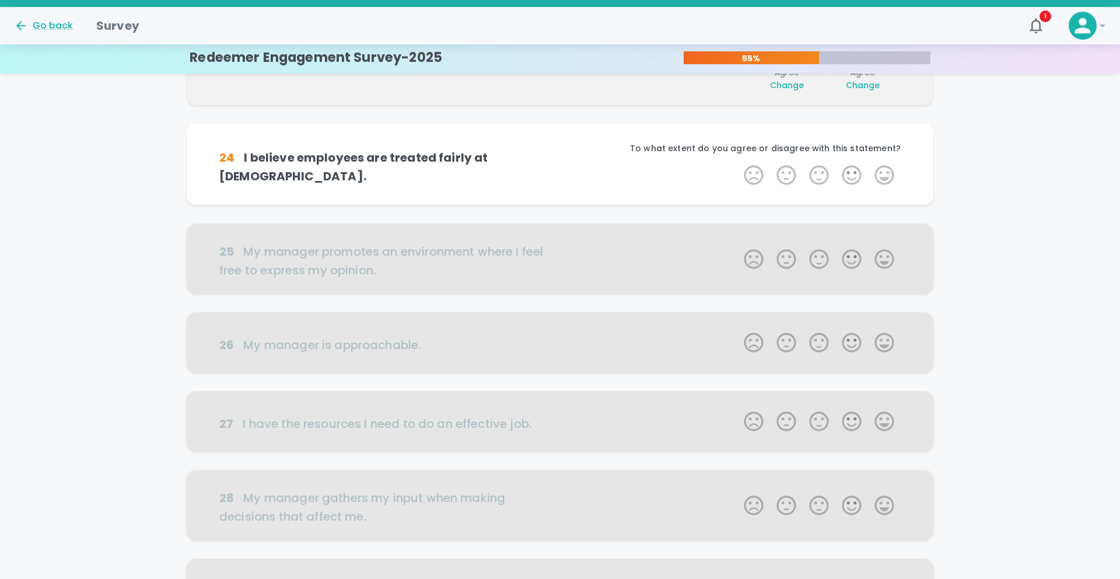
scroll to position [308, 0]
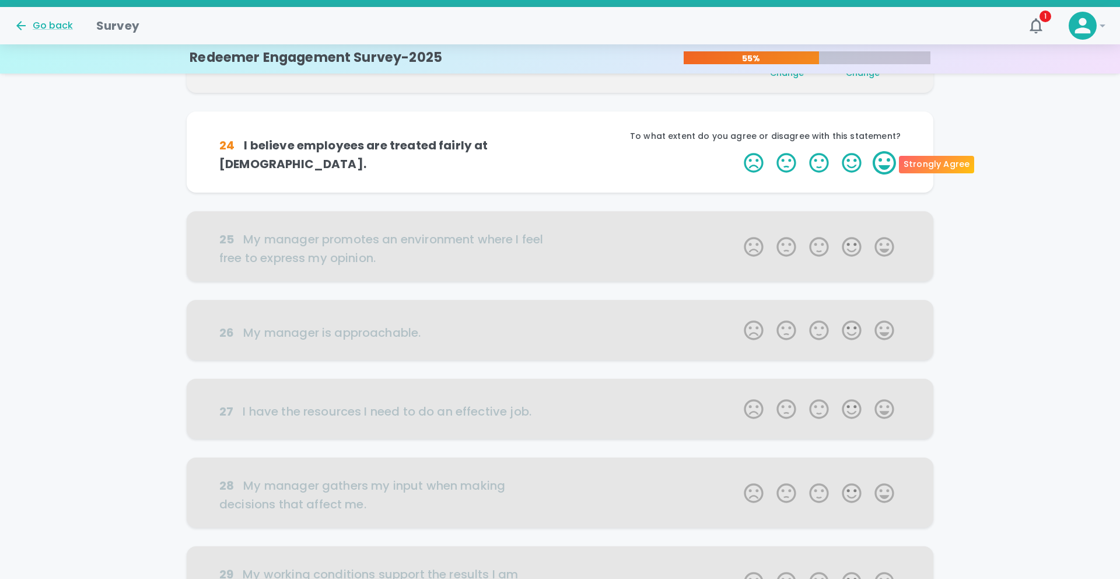
click at [889, 164] on label "5 Stars" at bounding box center [884, 162] width 33 height 23
click at [738, 151] on input "5 Stars" at bounding box center [737, 151] width 1 height 1
click at [889, 164] on label "5 Stars" at bounding box center [884, 162] width 33 height 23
click at [738, 151] on input "5 Stars" at bounding box center [737, 151] width 1 height 1
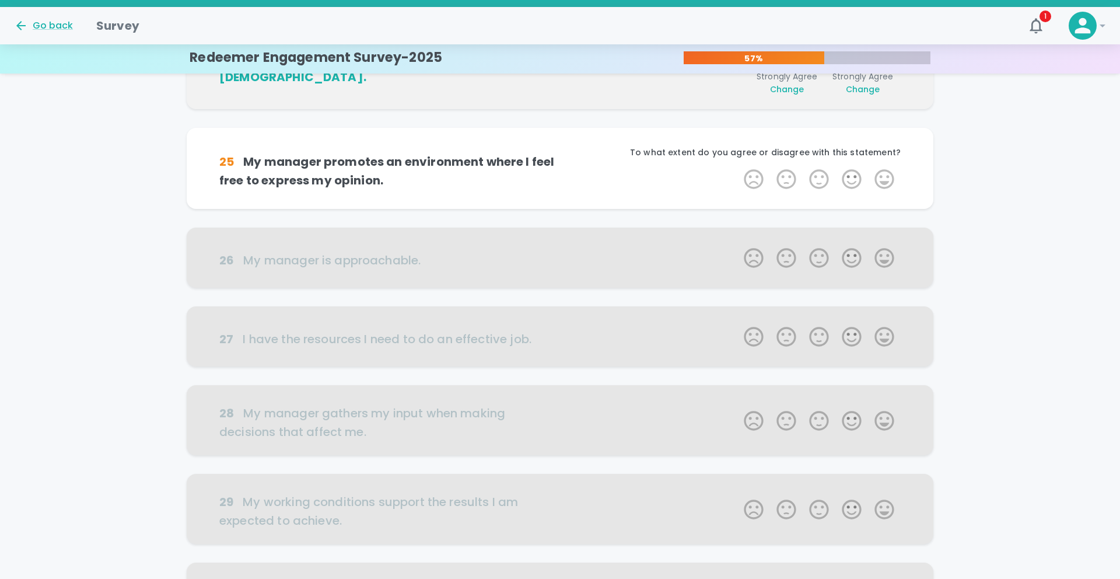
scroll to position [411, 0]
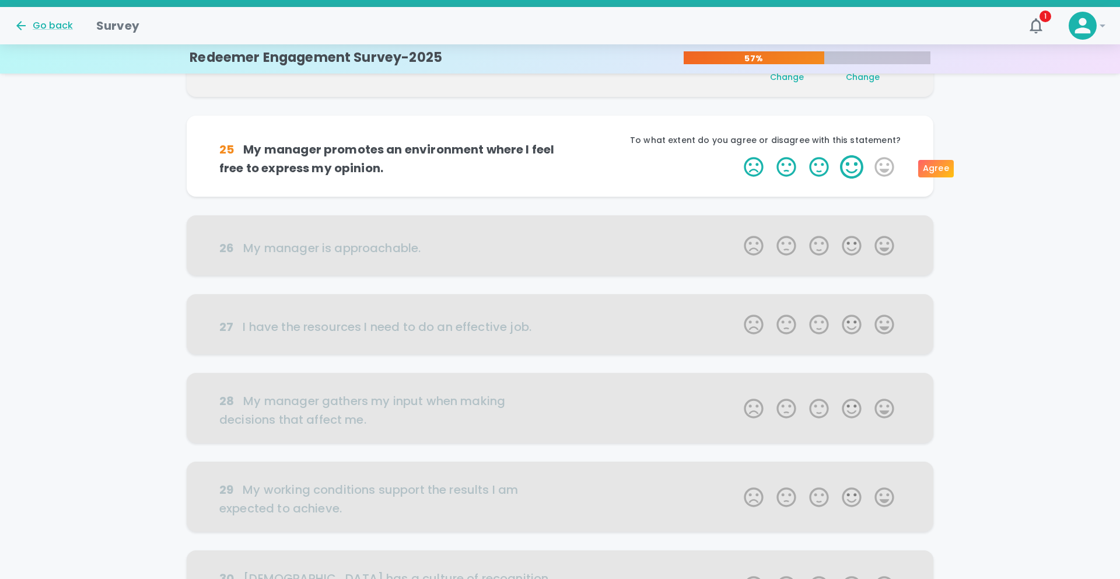
click at [854, 164] on label "4 Stars" at bounding box center [852, 166] width 33 height 23
click at [738, 155] on input "4 Stars" at bounding box center [737, 155] width 1 height 1
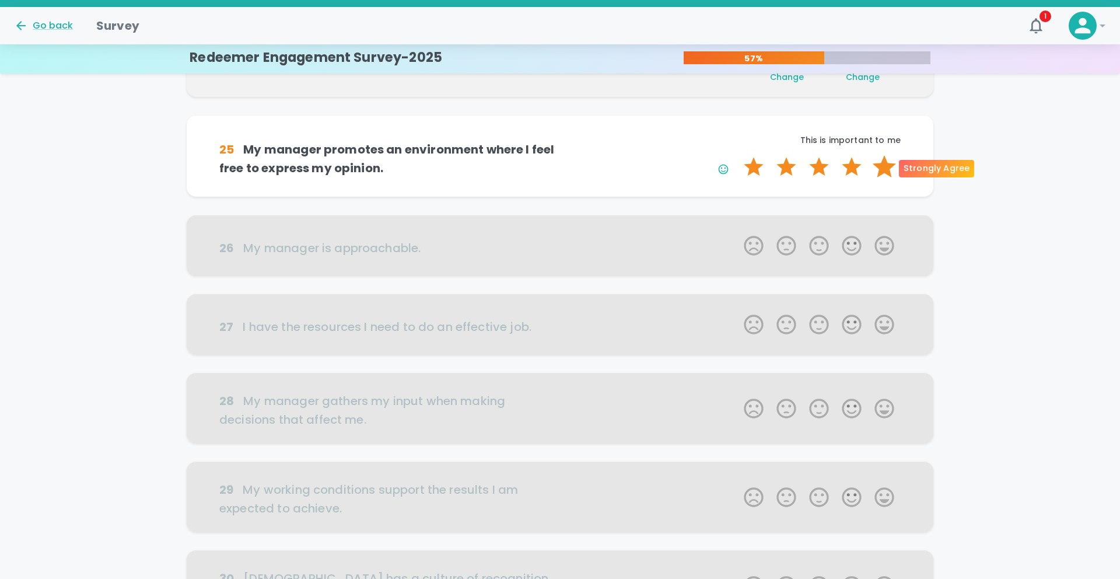
click at [885, 173] on label "5 Stars" at bounding box center [884, 166] width 33 height 23
click at [738, 155] on input "5 Stars" at bounding box center [737, 155] width 1 height 1
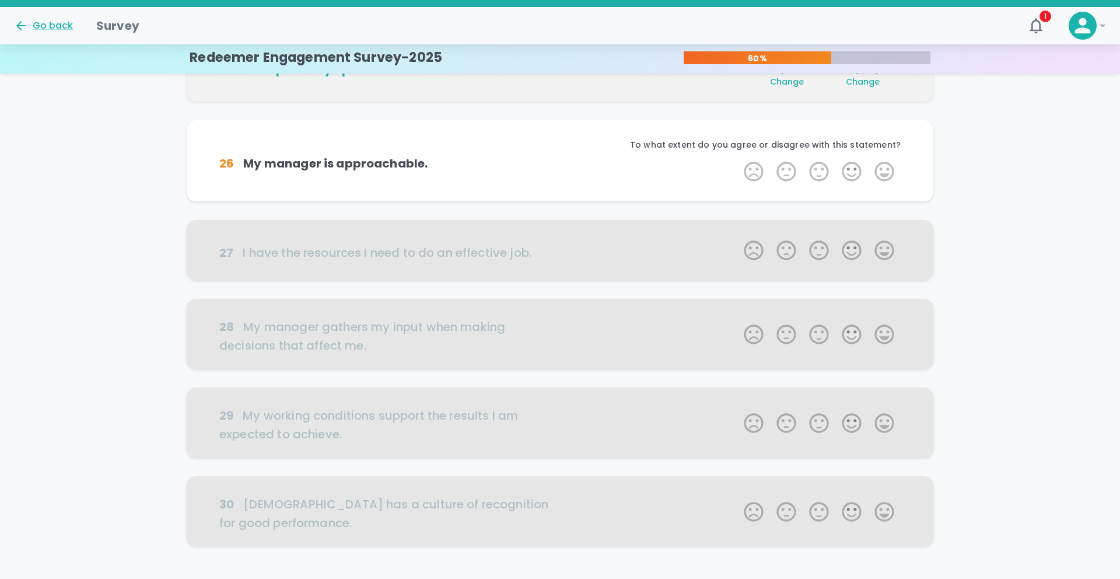
scroll to position [513, 0]
click at [881, 176] on label "5 Stars" at bounding box center [884, 170] width 33 height 23
click at [738, 159] on input "5 Stars" at bounding box center [737, 159] width 1 height 1
click at [881, 176] on label "5 Stars" at bounding box center [884, 170] width 33 height 23
click at [738, 159] on input "5 Stars" at bounding box center [737, 159] width 1 height 1
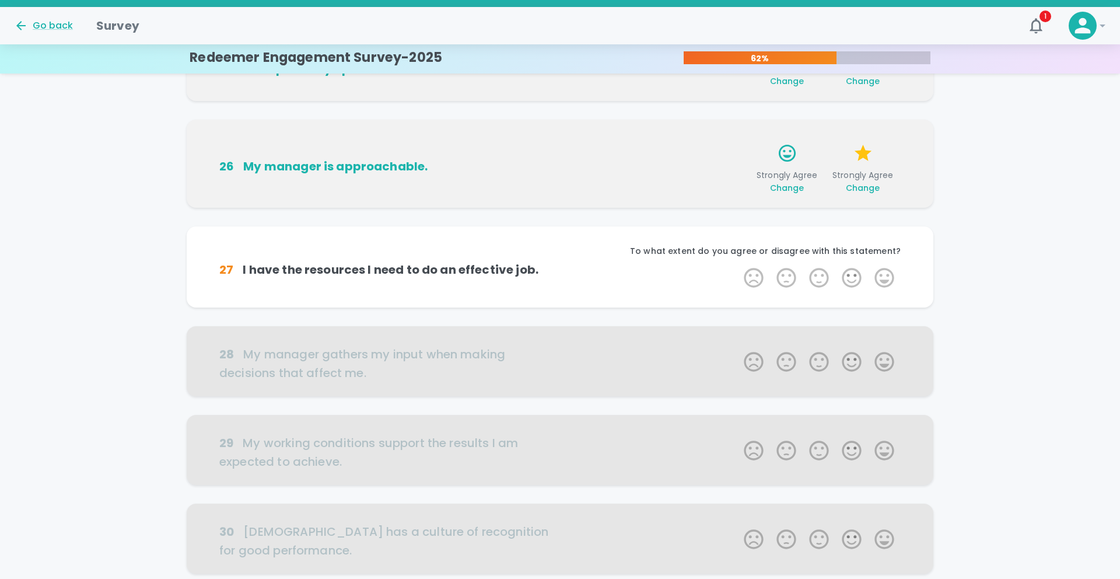
scroll to position [593, 0]
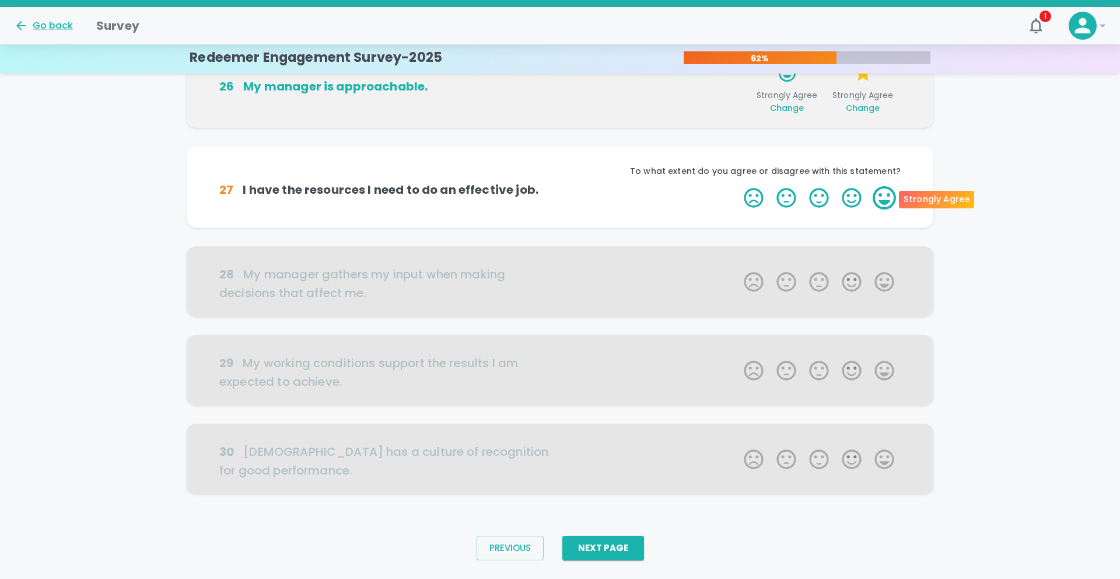
click at [879, 193] on label "5 Stars" at bounding box center [884, 197] width 33 height 23
click at [738, 186] on input "5 Stars" at bounding box center [737, 186] width 1 height 1
click at [879, 193] on label "5 Stars" at bounding box center [884, 197] width 33 height 23
click at [738, 186] on input "5 Stars" at bounding box center [737, 186] width 1 height 1
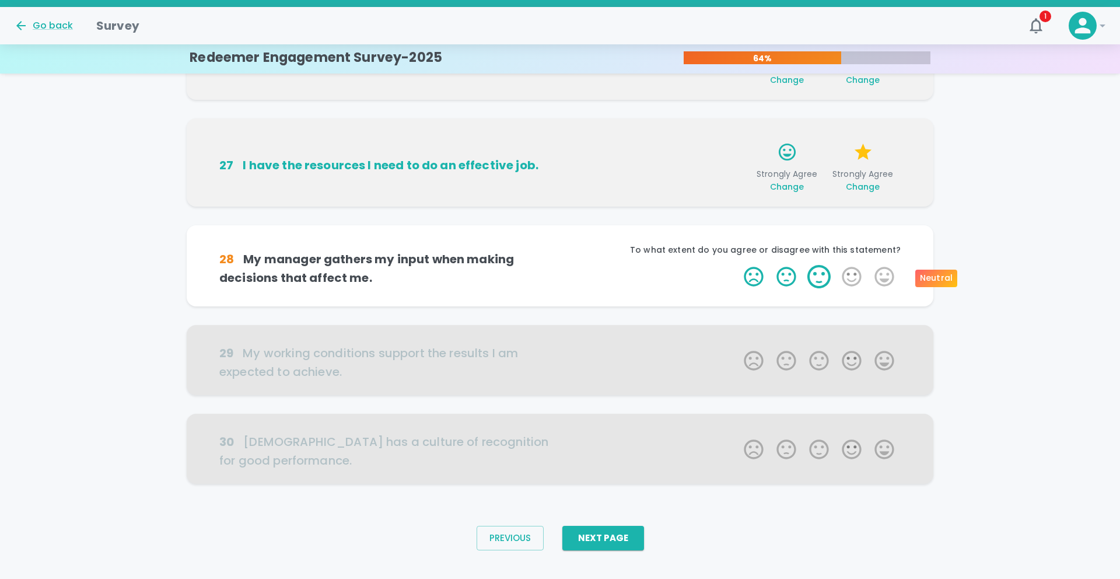
click at [820, 281] on label "3 Stars" at bounding box center [819, 276] width 33 height 23
click at [738, 265] on input "3 Stars" at bounding box center [737, 264] width 1 height 1
click at [871, 282] on label "5 Stars" at bounding box center [884, 276] width 33 height 23
click at [738, 265] on input "5 Stars" at bounding box center [737, 264] width 1 height 1
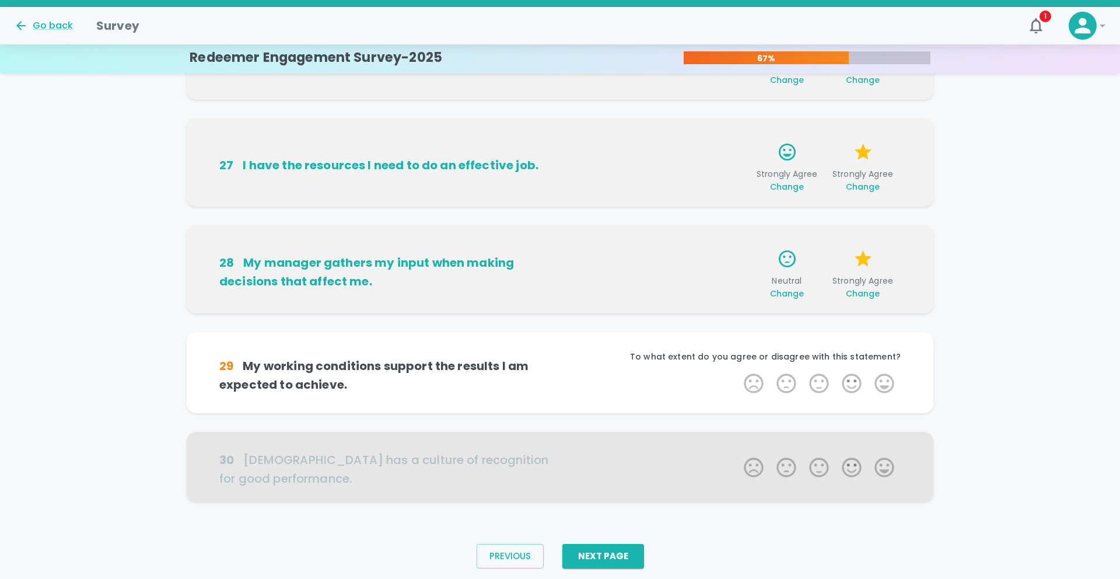
scroll to position [640, 0]
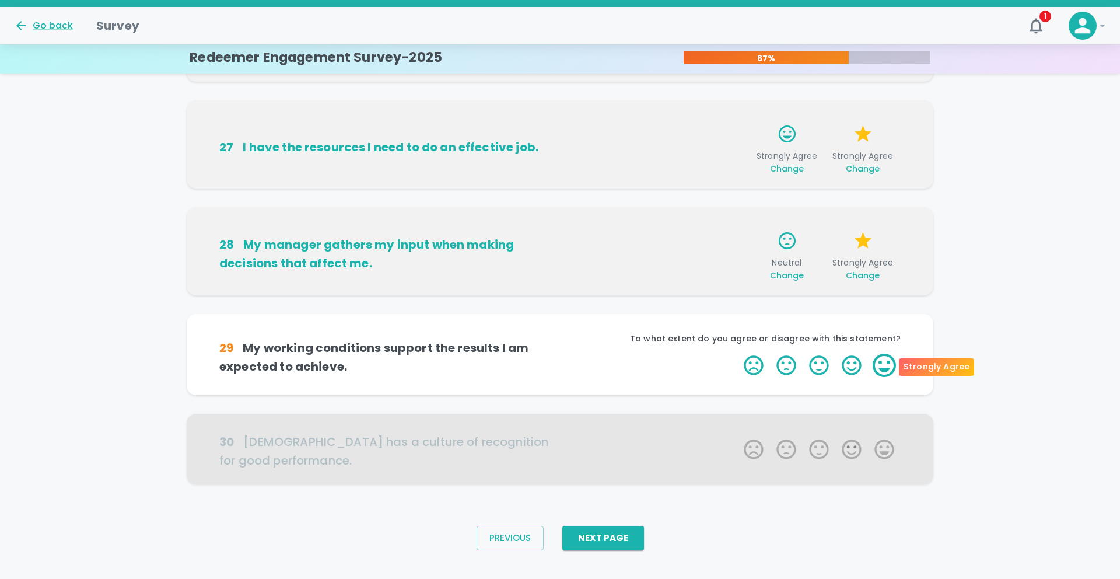
click at [879, 365] on label "5 Stars" at bounding box center [884, 365] width 33 height 23
click at [738, 354] on input "5 Stars" at bounding box center [737, 353] width 1 height 1
click at [879, 365] on label "5 Stars" at bounding box center [884, 365] width 33 height 23
click at [738, 354] on input "5 Stars" at bounding box center [737, 353] width 1 height 1
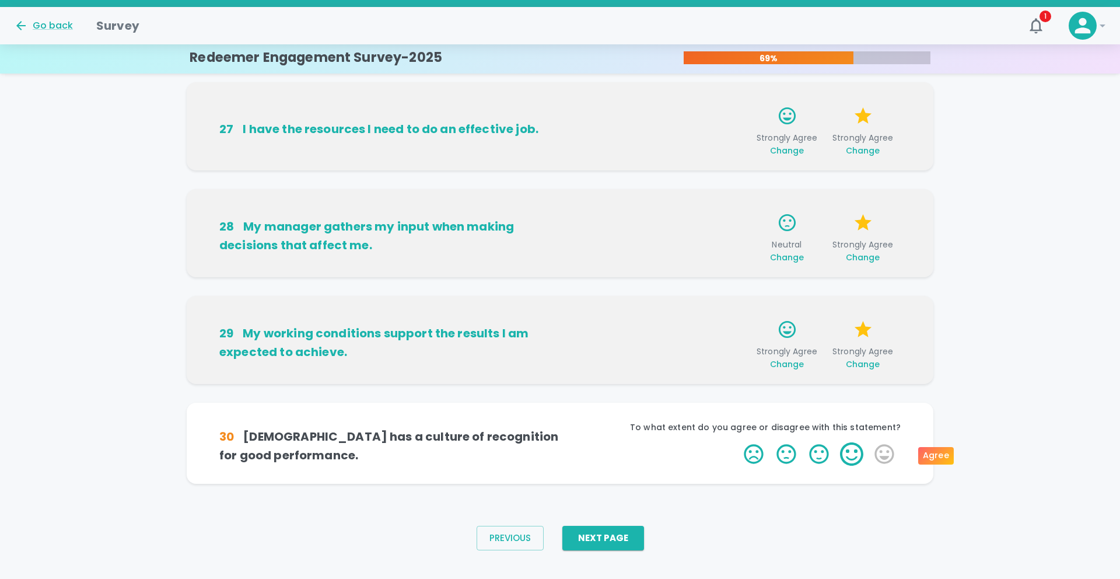
click at [854, 453] on label "4 Stars" at bounding box center [852, 453] width 33 height 23
click at [738, 442] on input "4 Stars" at bounding box center [737, 442] width 1 height 1
click at [821, 452] on label "3 Stars" at bounding box center [819, 453] width 33 height 23
click at [738, 442] on input "3 Stars" at bounding box center [737, 442] width 1 height 1
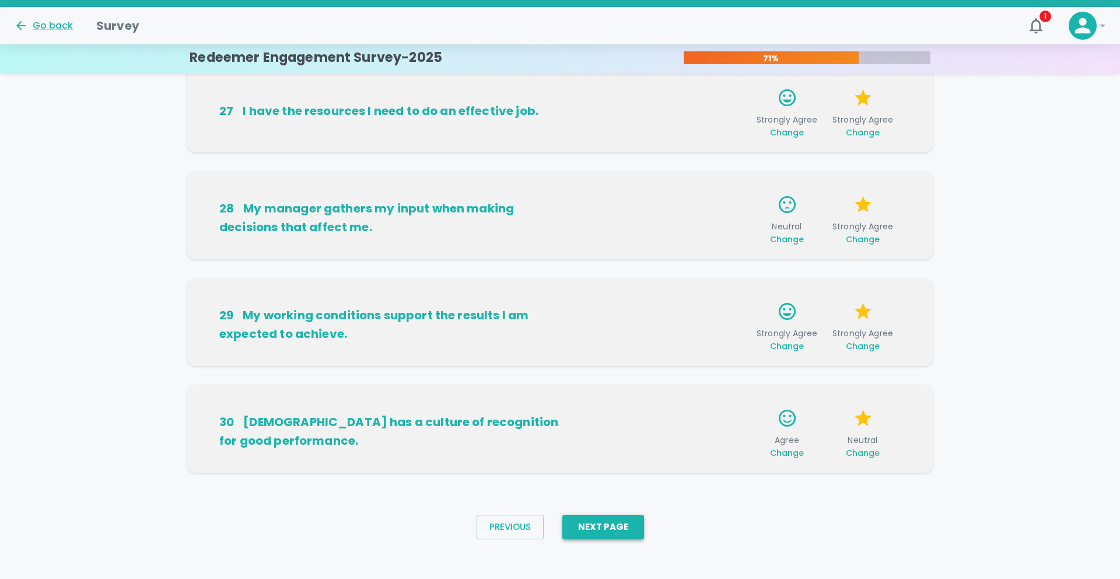
click at [617, 532] on button "Next Page" at bounding box center [604, 527] width 82 height 25
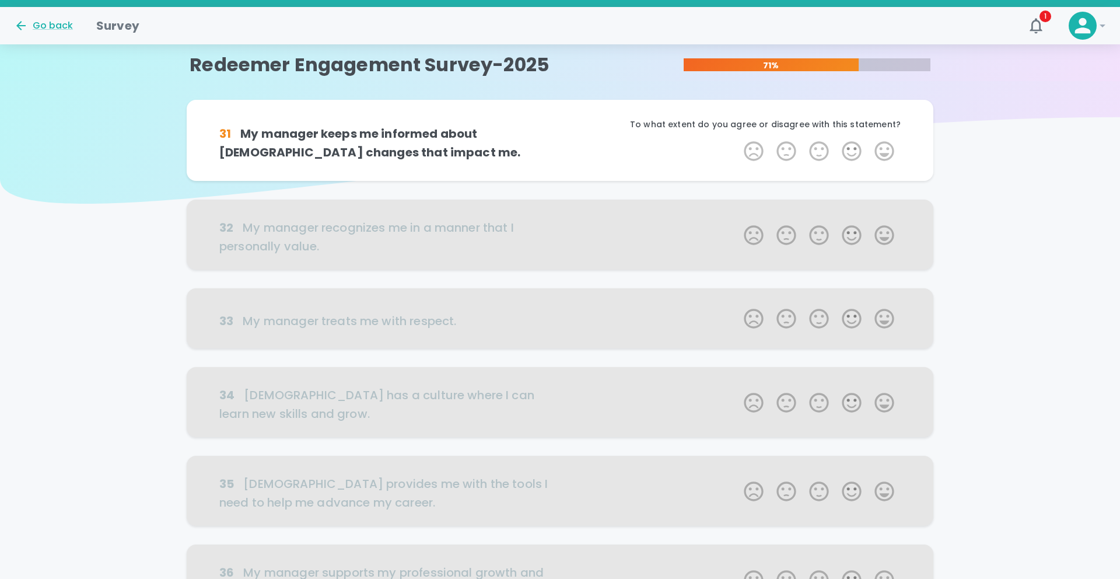
scroll to position [0, 0]
click at [816, 148] on label "3 Stars" at bounding box center [819, 151] width 33 height 23
click at [738, 140] on input "3 Stars" at bounding box center [737, 139] width 1 height 1
click at [876, 151] on label "5 Stars" at bounding box center [884, 151] width 33 height 23
click at [738, 140] on input "5 Stars" at bounding box center [737, 139] width 1 height 1
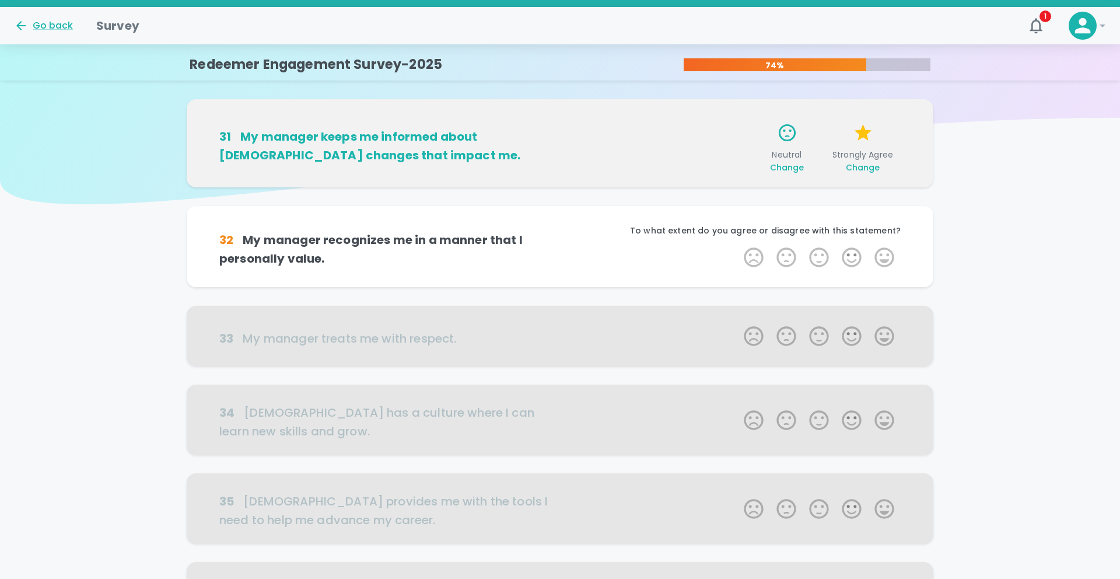
scroll to position [103, 0]
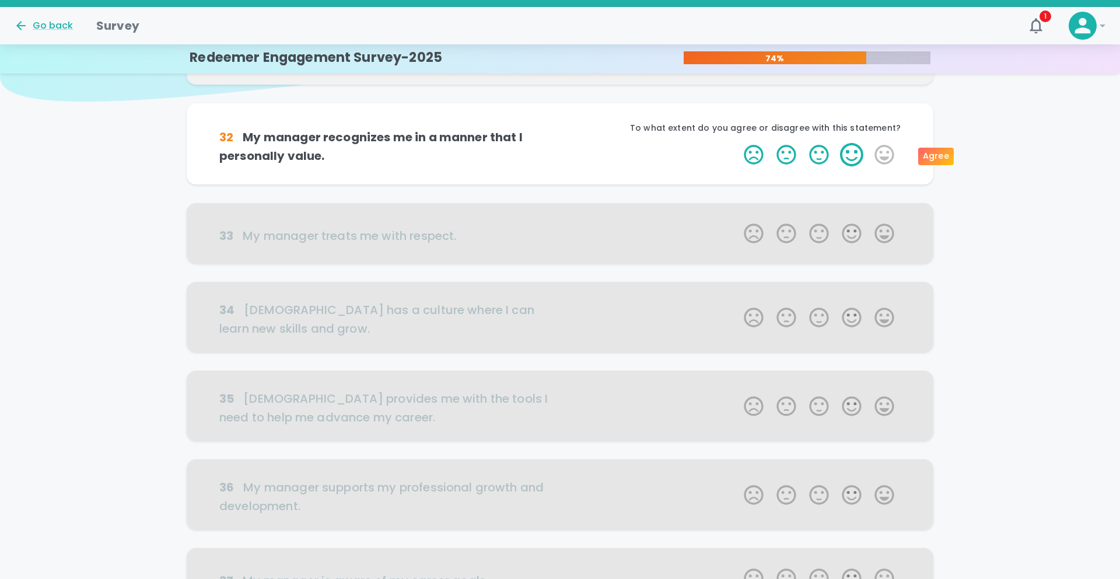
click at [854, 158] on label "4 Stars" at bounding box center [852, 154] width 33 height 23
click at [738, 143] on input "4 Stars" at bounding box center [737, 142] width 1 height 1
click at [823, 154] on label "3 Stars" at bounding box center [819, 154] width 33 height 23
click at [738, 143] on input "3 Stars" at bounding box center [737, 142] width 1 height 1
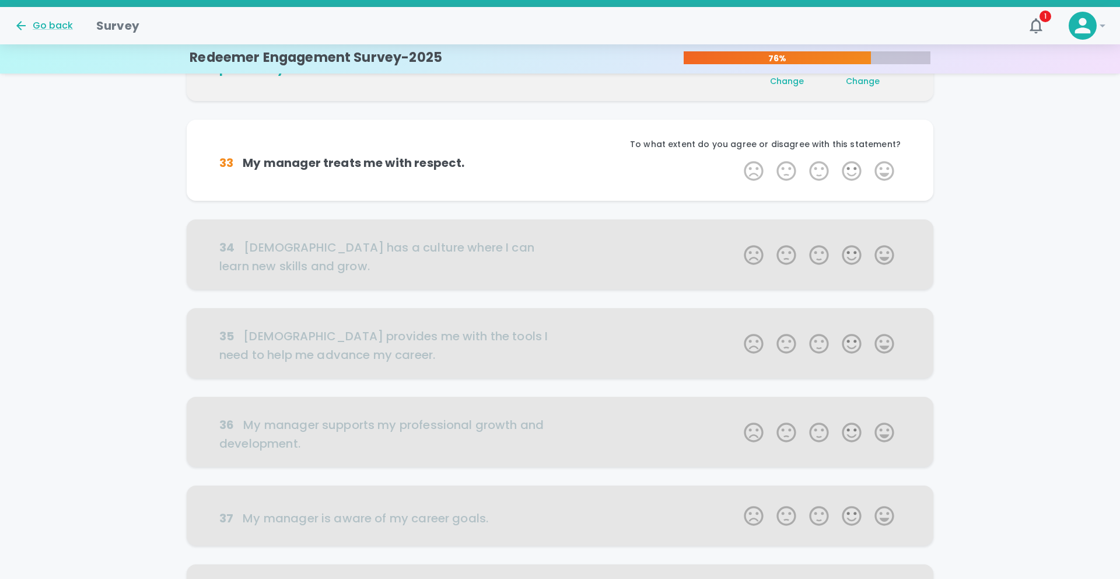
scroll to position [205, 0]
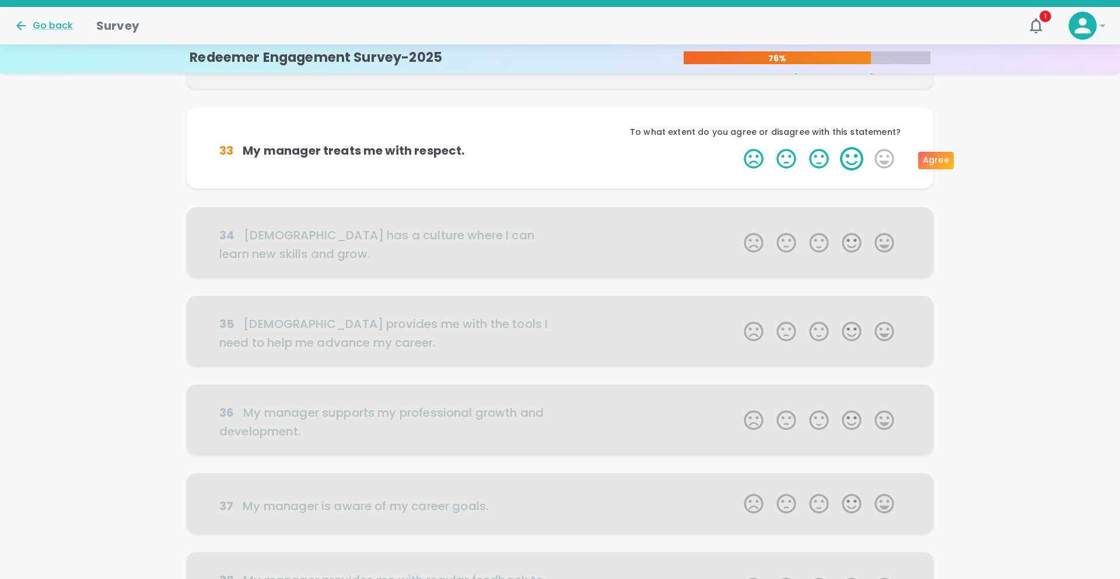
click at [846, 158] on label "4 Stars" at bounding box center [852, 158] width 33 height 23
click at [738, 147] on input "4 Stars" at bounding box center [737, 146] width 1 height 1
click at [853, 158] on label "4 Stars" at bounding box center [852, 158] width 33 height 23
click at [738, 147] on input "4 Stars" at bounding box center [737, 146] width 1 height 1
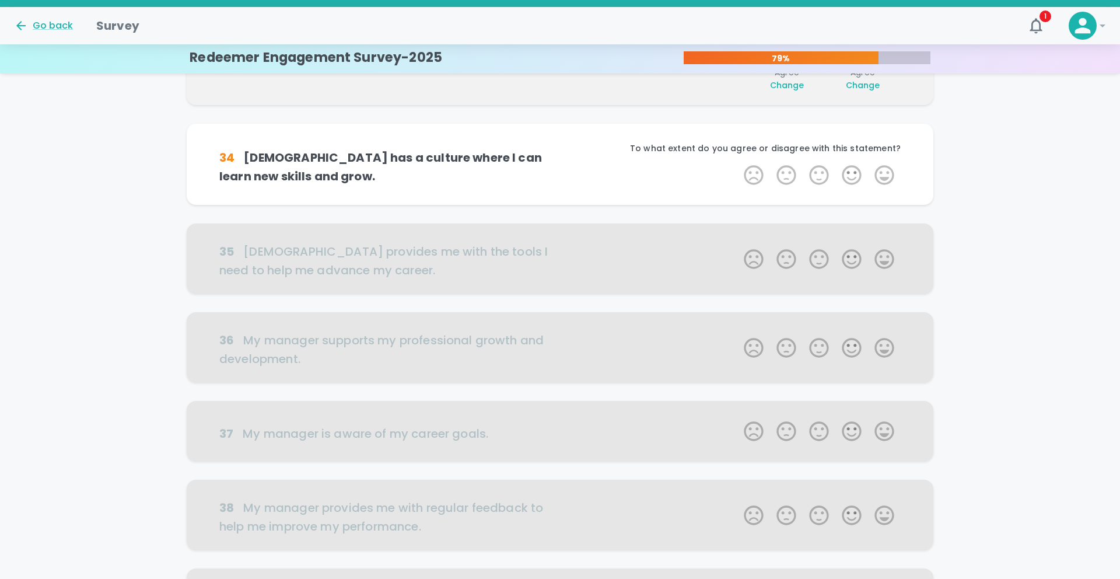
scroll to position [308, 0]
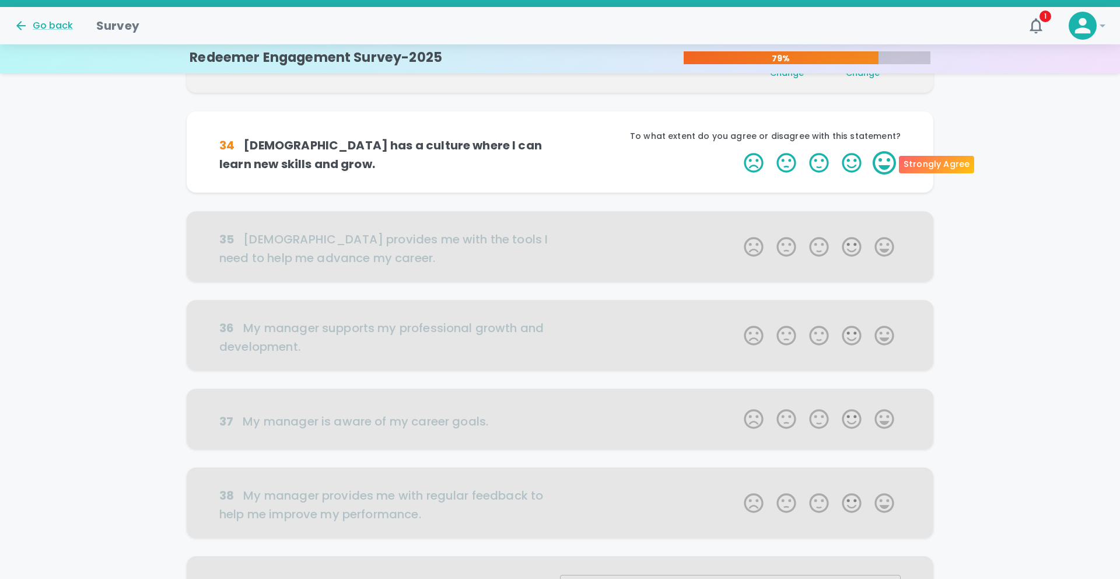
click at [883, 163] on label "5 Stars" at bounding box center [884, 162] width 33 height 23
click at [738, 151] on input "5 Stars" at bounding box center [737, 151] width 1 height 1
click at [883, 163] on label "5 Stars" at bounding box center [884, 162] width 33 height 23
click at [738, 151] on input "5 Stars" at bounding box center [737, 151] width 1 height 1
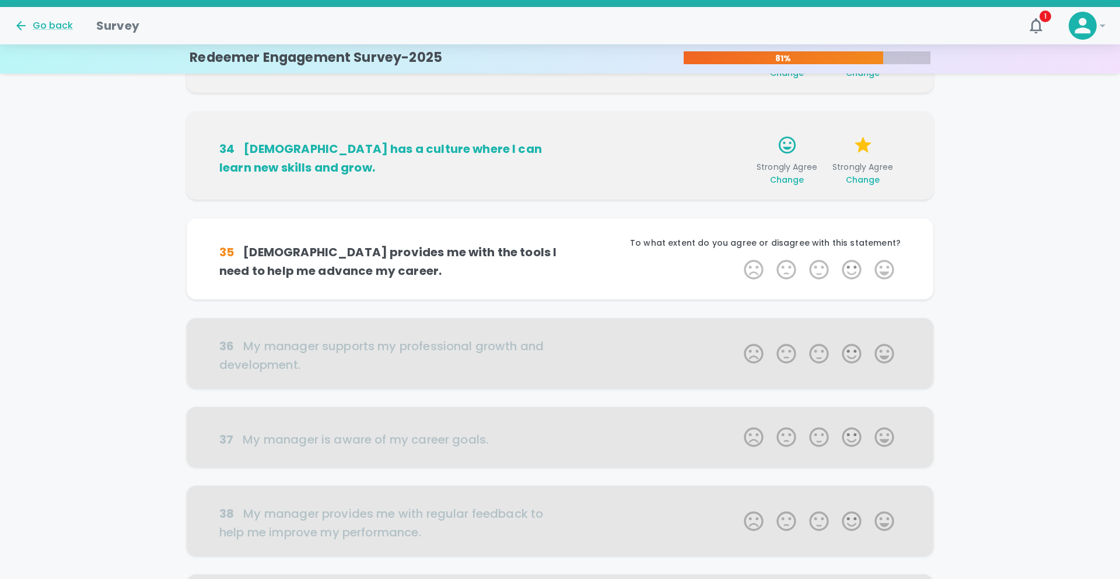
scroll to position [411, 0]
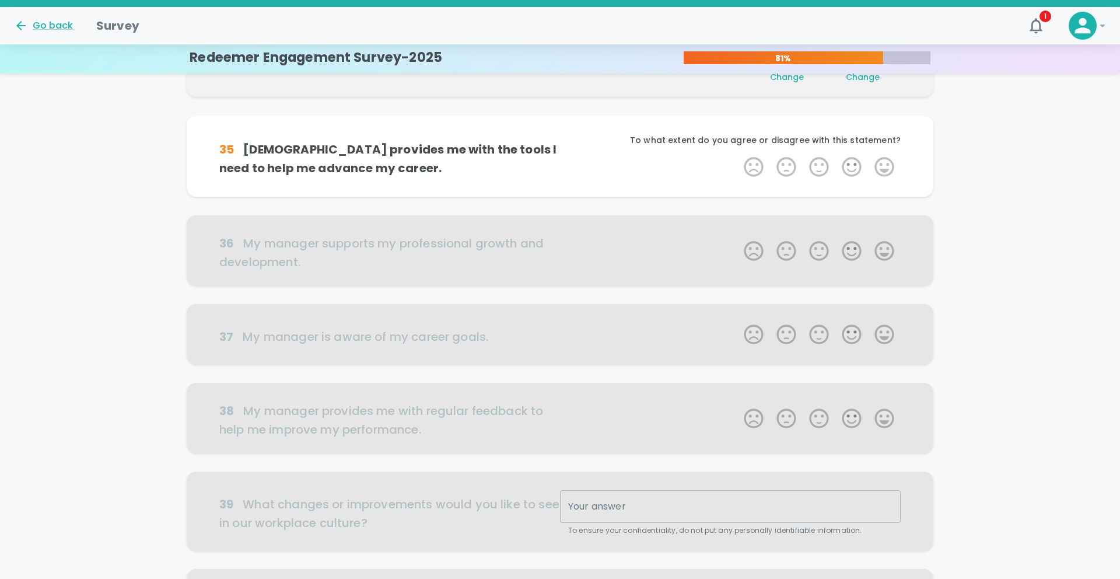
click at [883, 163] on label "5 Stars" at bounding box center [884, 166] width 33 height 23
click at [738, 155] on input "5 Stars" at bounding box center [737, 155] width 1 height 1
click at [883, 163] on label "5 Stars" at bounding box center [884, 166] width 33 height 23
click at [738, 155] on input "5 Stars" at bounding box center [737, 155] width 1 height 1
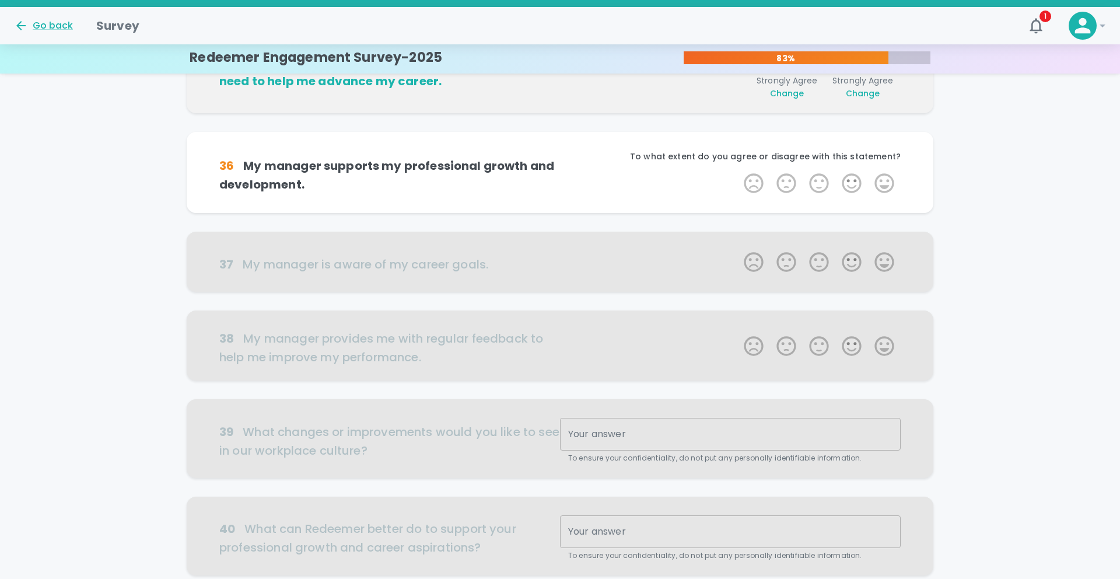
scroll to position [513, 0]
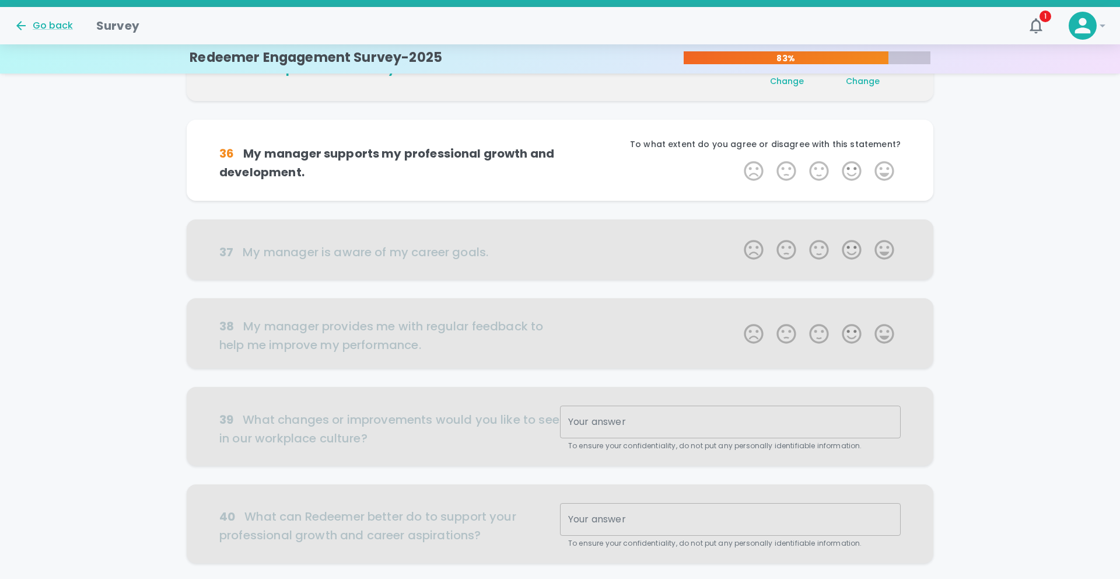
click at [883, 163] on label "5 Stars" at bounding box center [884, 170] width 33 height 23
click at [738, 159] on input "5 Stars" at bounding box center [737, 159] width 1 height 1
click at [883, 163] on label "5 Stars" at bounding box center [884, 170] width 33 height 23
click at [738, 159] on input "5 Stars" at bounding box center [737, 159] width 1 height 1
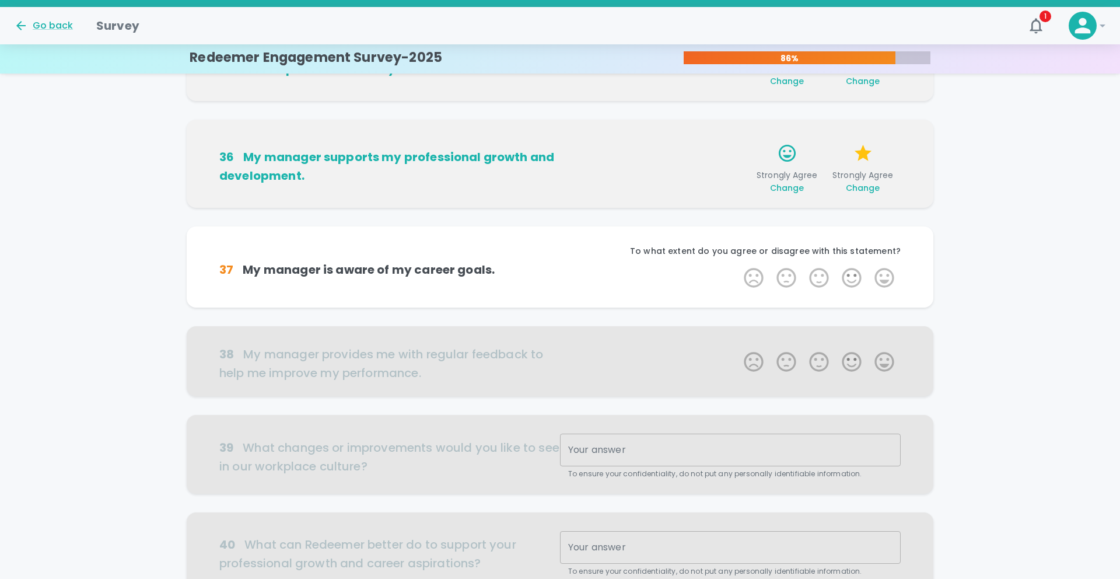
scroll to position [611, 0]
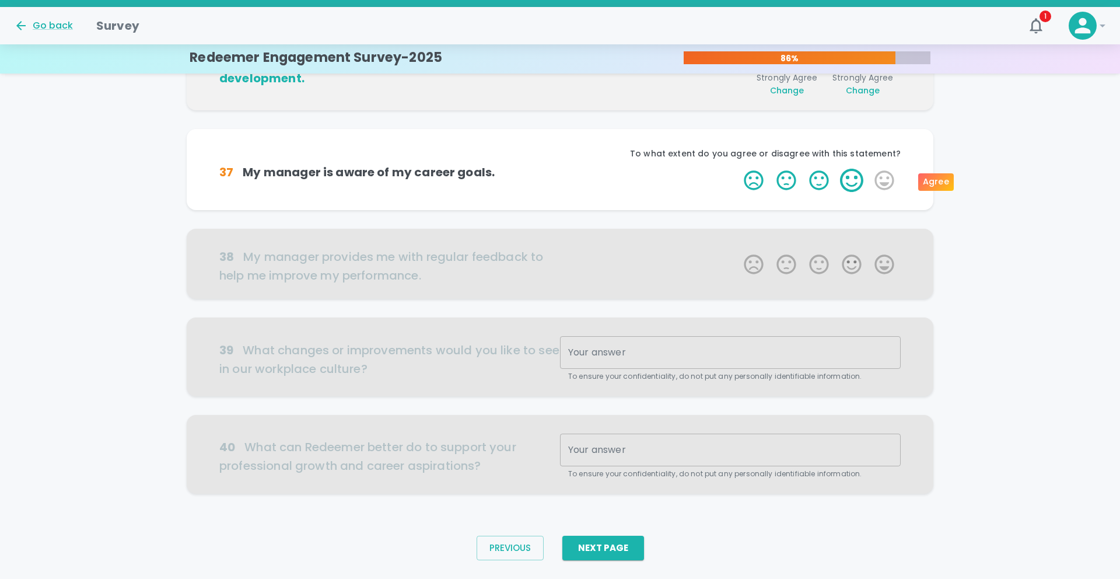
click at [851, 180] on label "4 Stars" at bounding box center [852, 180] width 33 height 23
click at [738, 169] on input "4 Stars" at bounding box center [737, 168] width 1 height 1
click at [851, 180] on label "4 Stars" at bounding box center [852, 180] width 33 height 23
click at [738, 169] on input "4 Stars" at bounding box center [737, 168] width 1 height 1
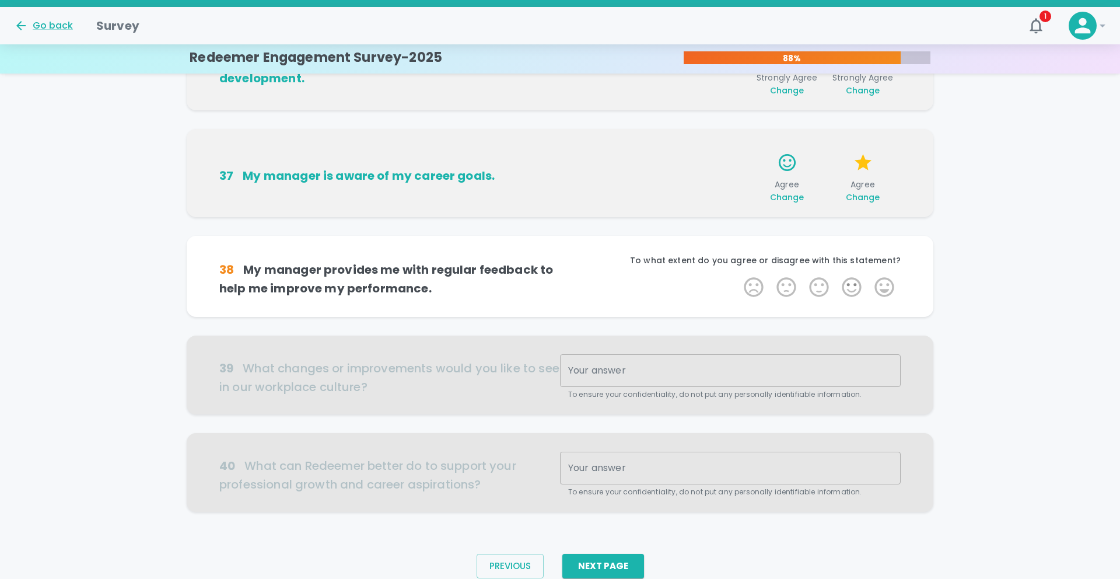
scroll to position [639, 0]
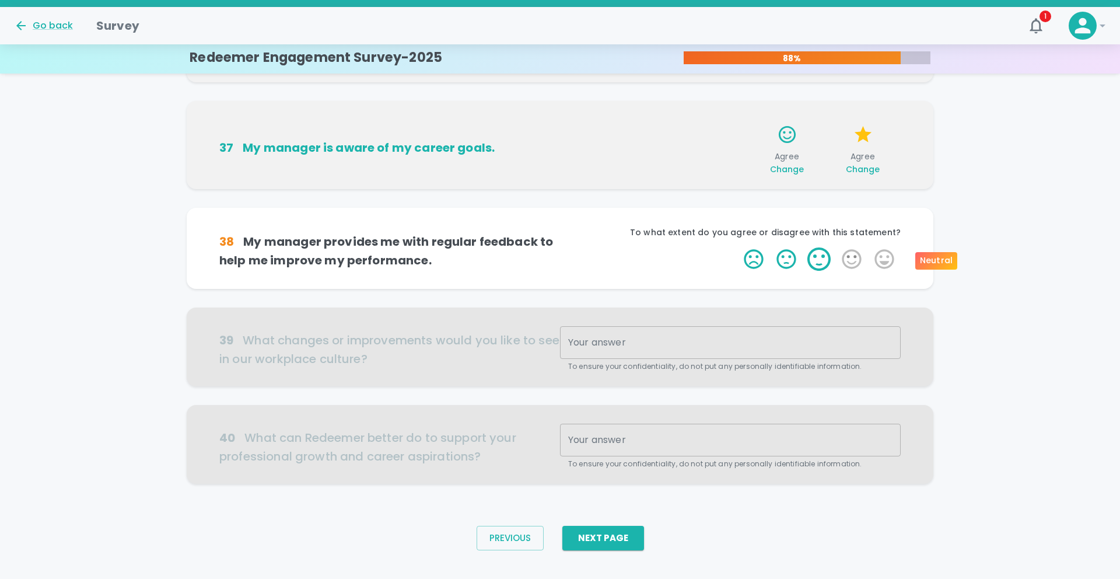
click at [826, 255] on label "3 Stars" at bounding box center [819, 258] width 33 height 23
click at [738, 247] on input "3 Stars" at bounding box center [737, 247] width 1 height 1
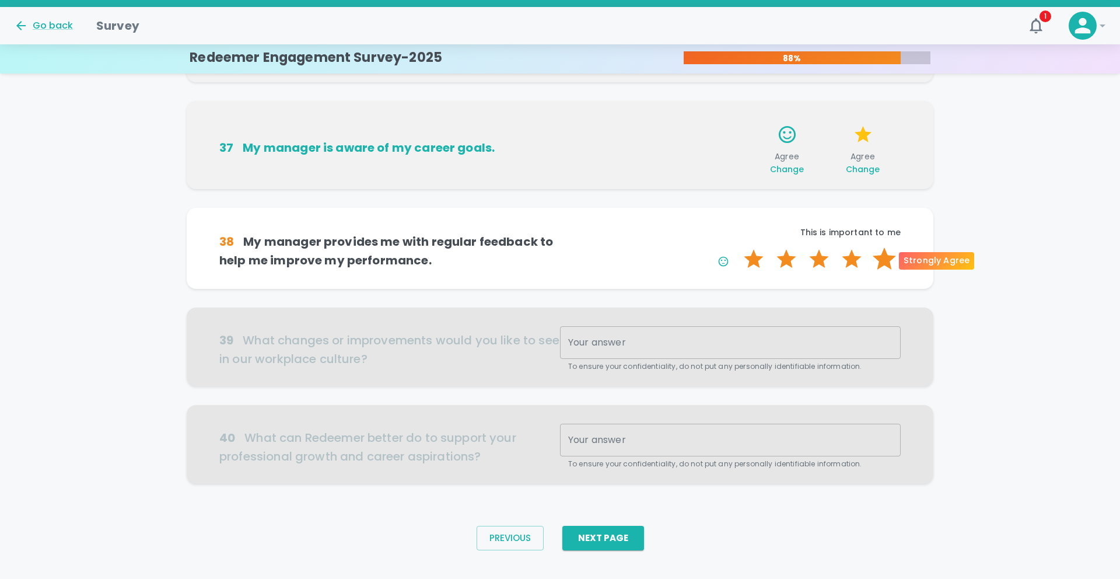
click at [883, 258] on label "5 Stars" at bounding box center [884, 258] width 33 height 23
click at [738, 247] on input "5 Stars" at bounding box center [737, 247] width 1 height 1
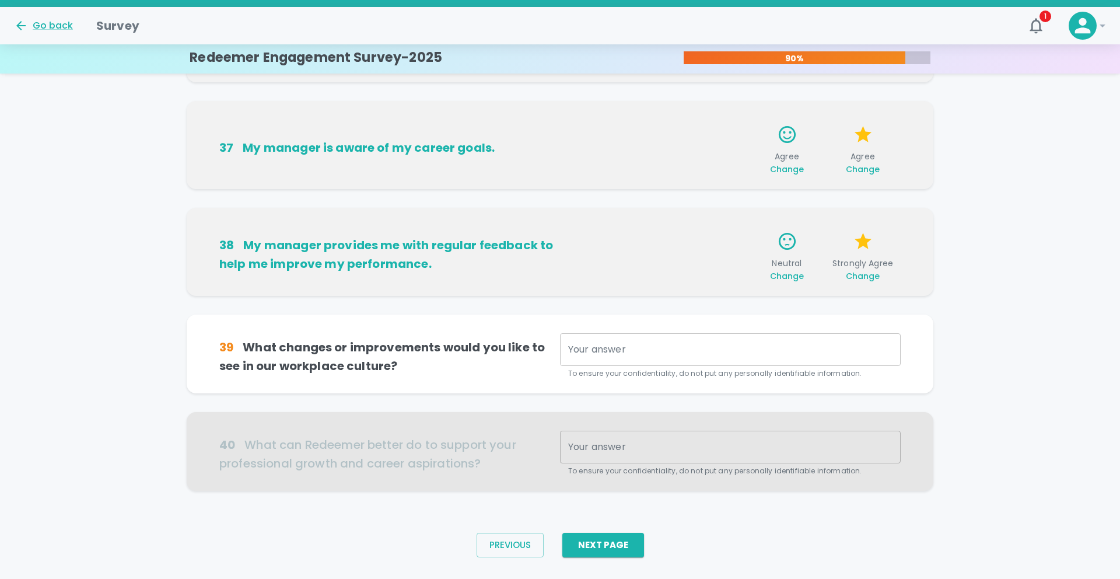
scroll to position [657, 0]
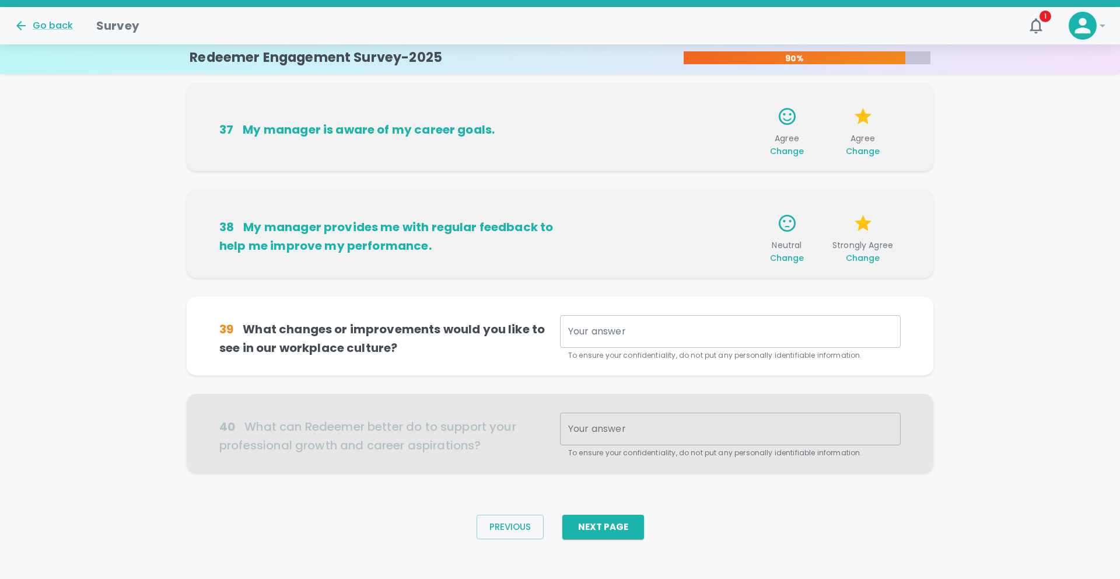
click at [581, 332] on div "Your answer x Your answer To ensure your confidentiality, do not put any person…" at bounding box center [730, 338] width 341 height 46
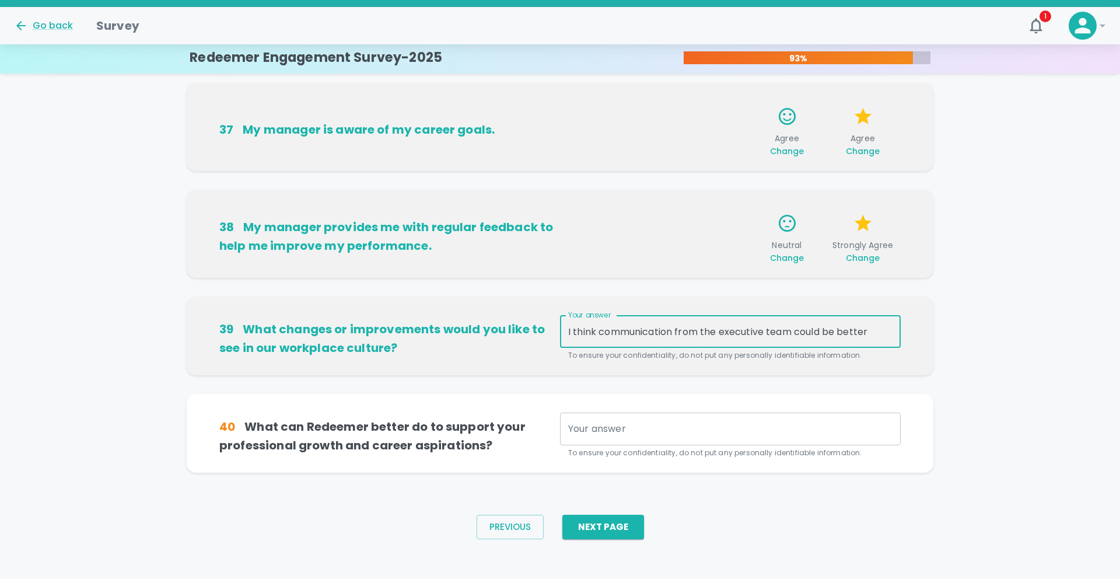
type textarea "I think communication from the executive team could be better"
click at [611, 421] on div "x Your answer" at bounding box center [730, 429] width 341 height 33
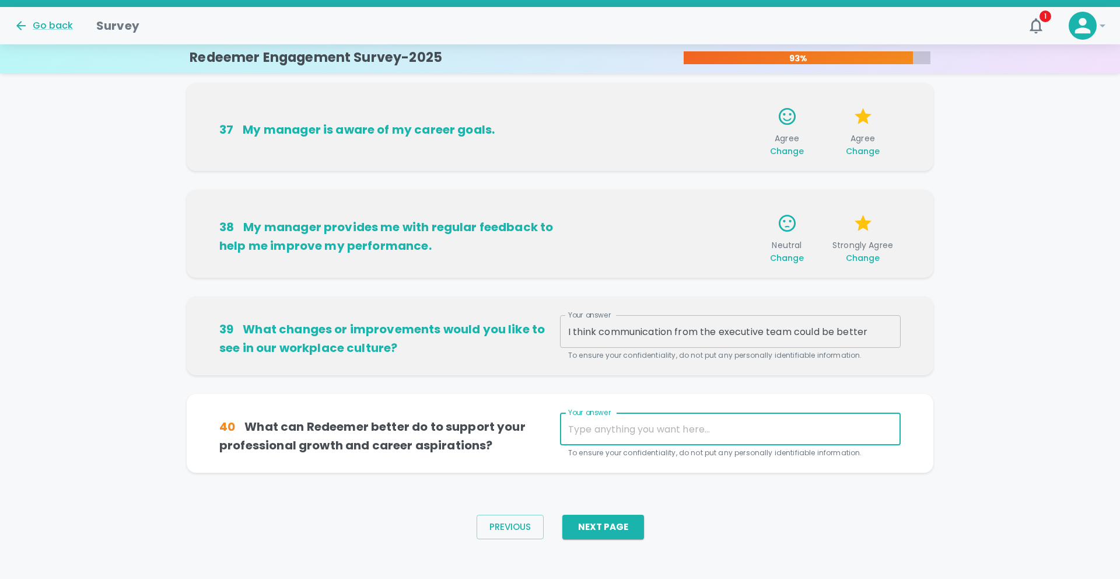
scroll to position [664, 0]
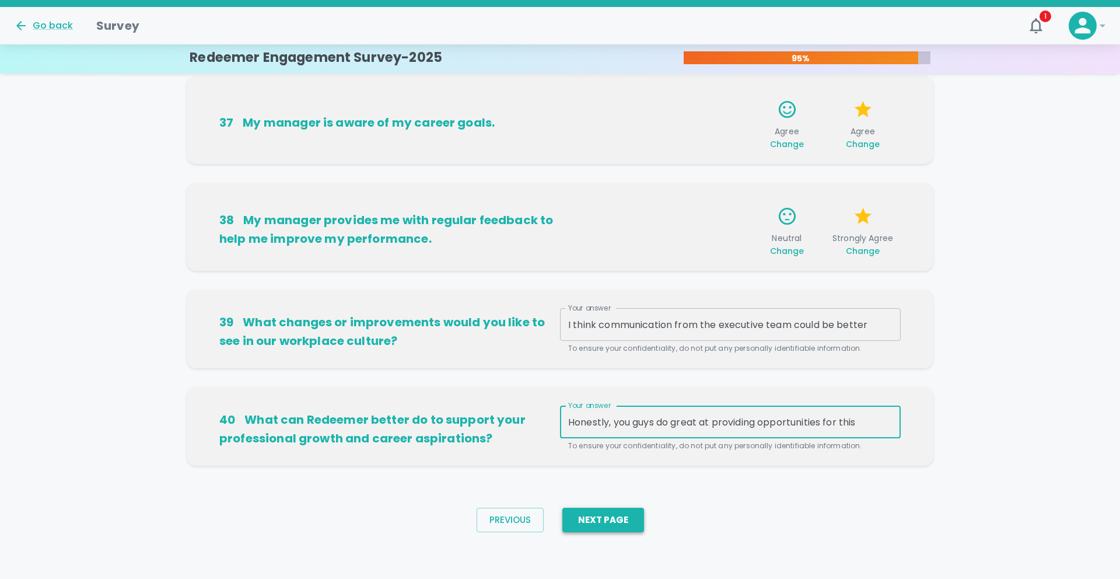
type textarea "Honestly, you guys do great at providing opportunities for this"
click at [610, 520] on button "Next Page" at bounding box center [604, 520] width 82 height 25
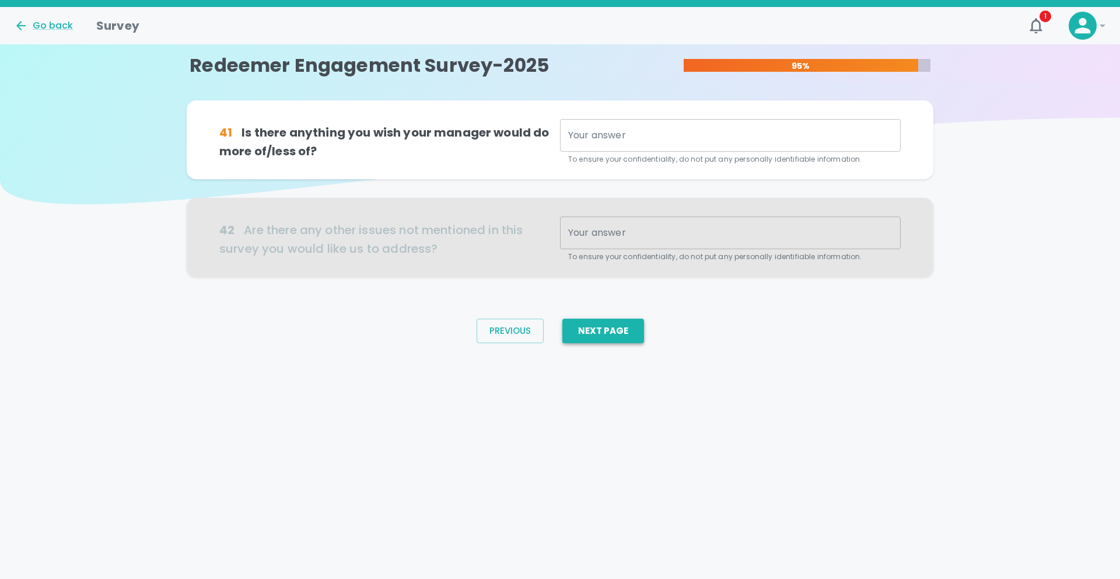
scroll to position [0, 0]
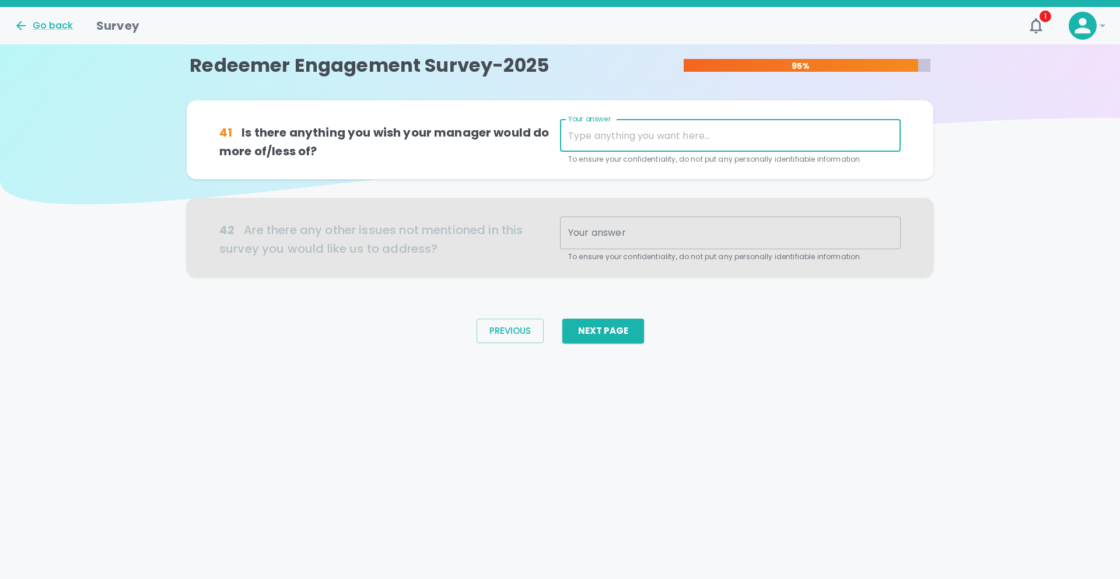
click at [627, 141] on textarea "Your answer" at bounding box center [730, 135] width 324 height 13
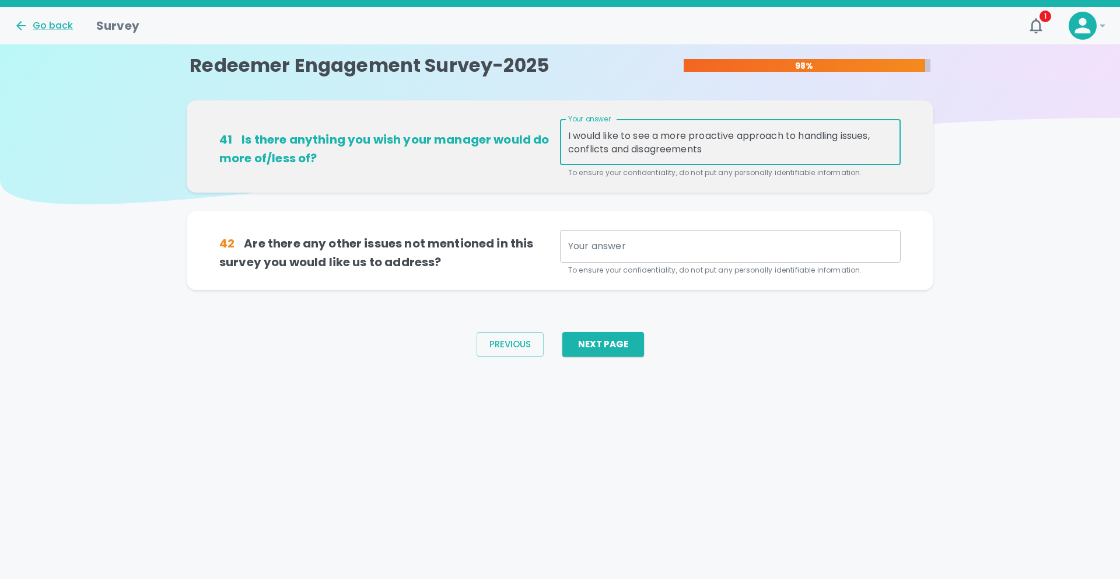
type textarea "I would like to see a more proactive approach to handling issues, conflicts and…"
click at [613, 240] on div "Your answer x Your answer To ensure your confidentiality, do not put any person…" at bounding box center [730, 253] width 341 height 46
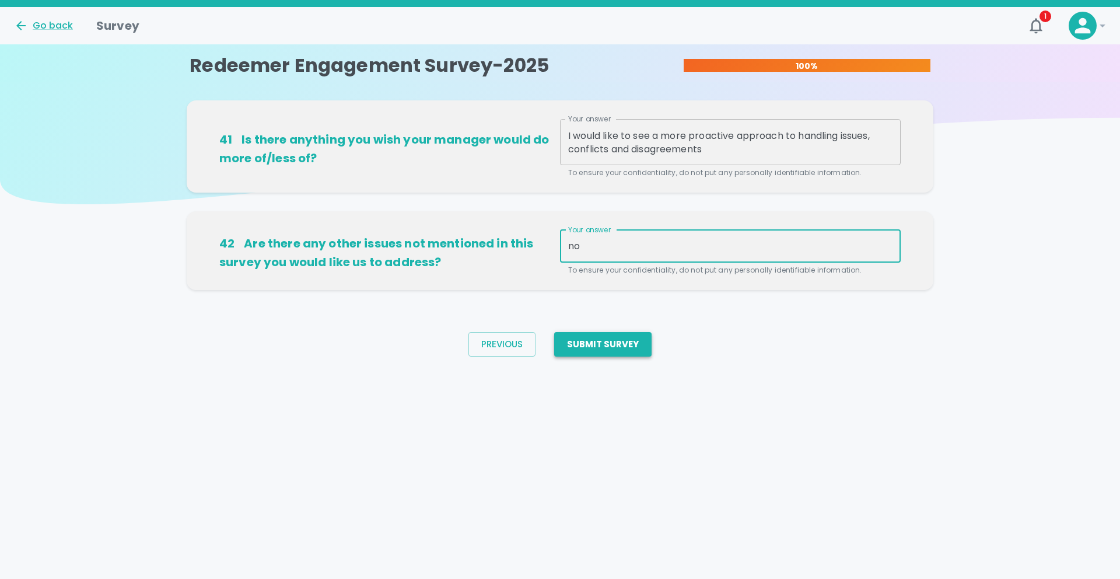
type textarea "no"
click at [605, 348] on button "Submit Survey" at bounding box center [602, 344] width 97 height 25
